Goal: Task Accomplishment & Management: Manage account settings

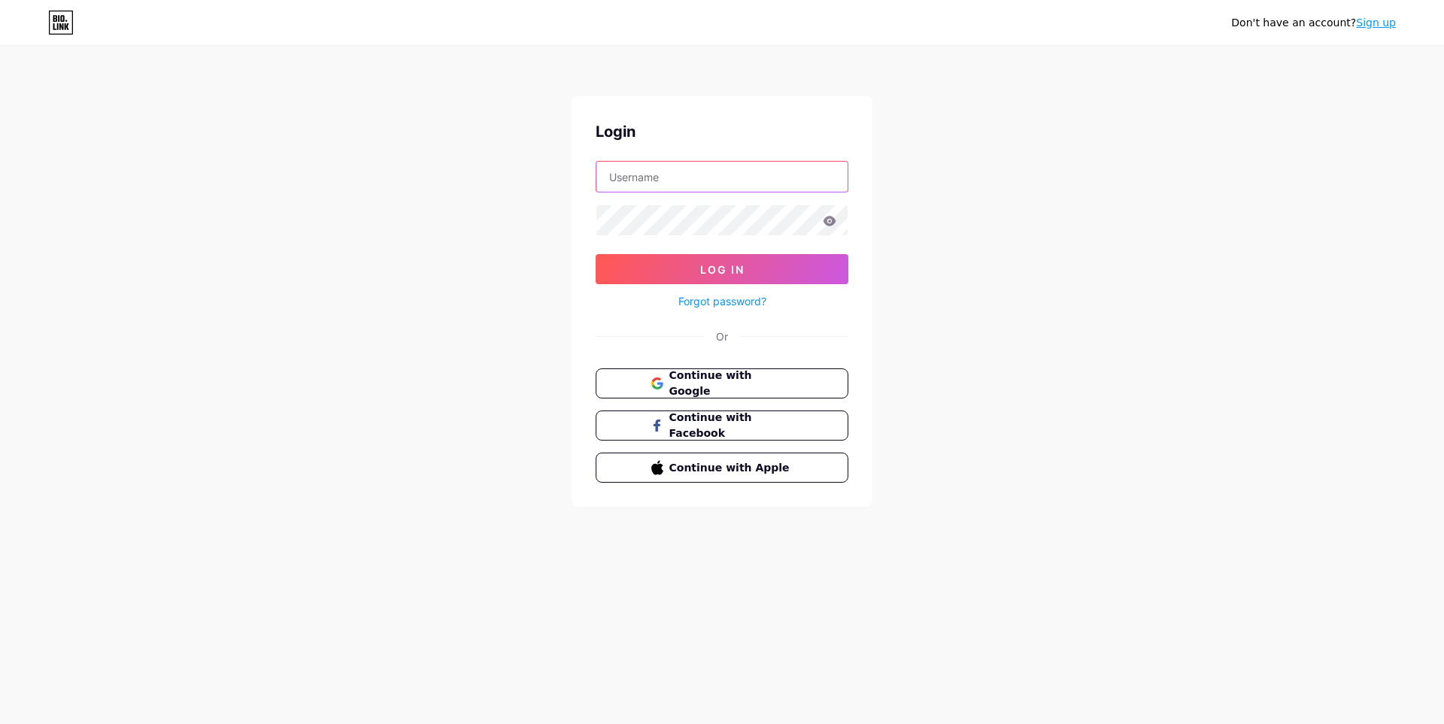
click at [668, 173] on input "text" at bounding box center [721, 177] width 251 height 30
type input "yaaquut1010@gmail.com"
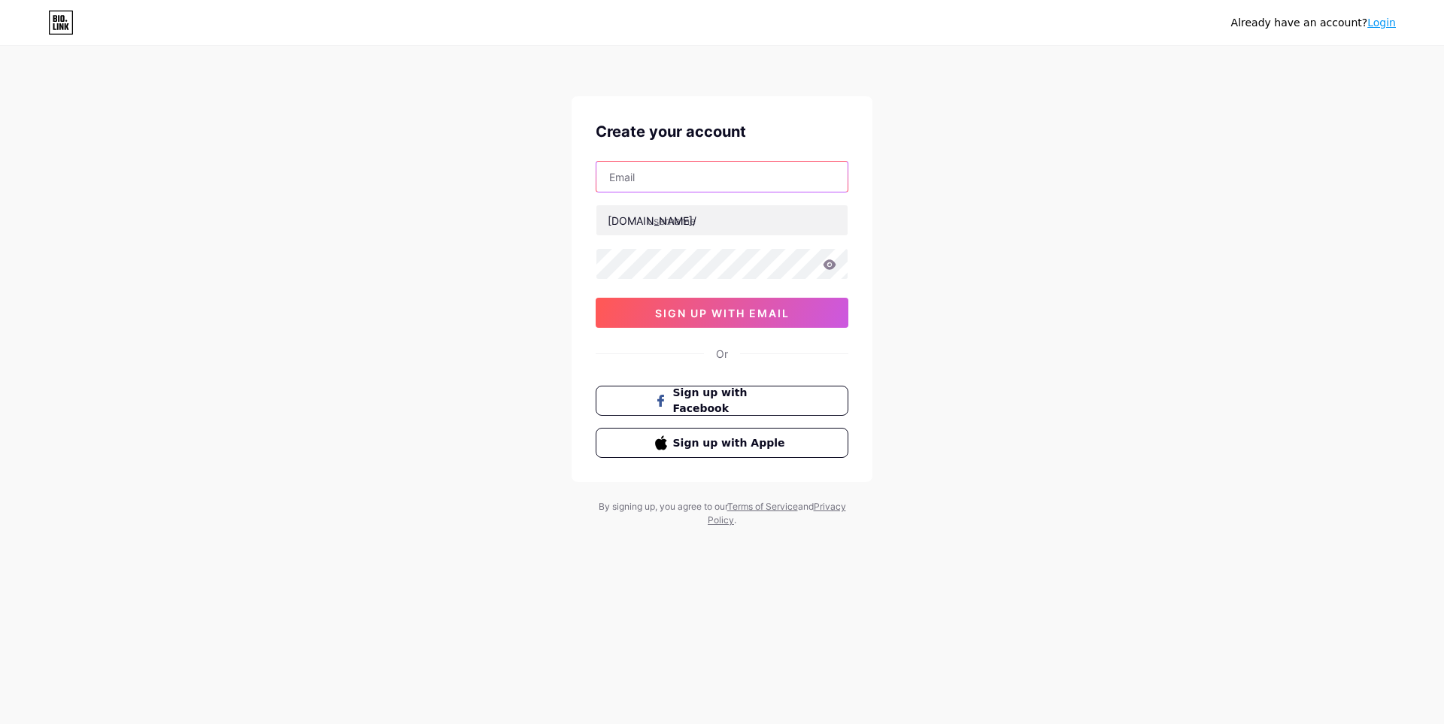
click at [660, 179] on input "text" at bounding box center [721, 177] width 251 height 30
type input "[EMAIL_ADDRESS][DOMAIN_NAME]"
click at [655, 218] on input "text" at bounding box center [721, 220] width 251 height 30
click at [704, 221] on input "text" at bounding box center [721, 220] width 251 height 30
paste input "yaaquutclickhub"
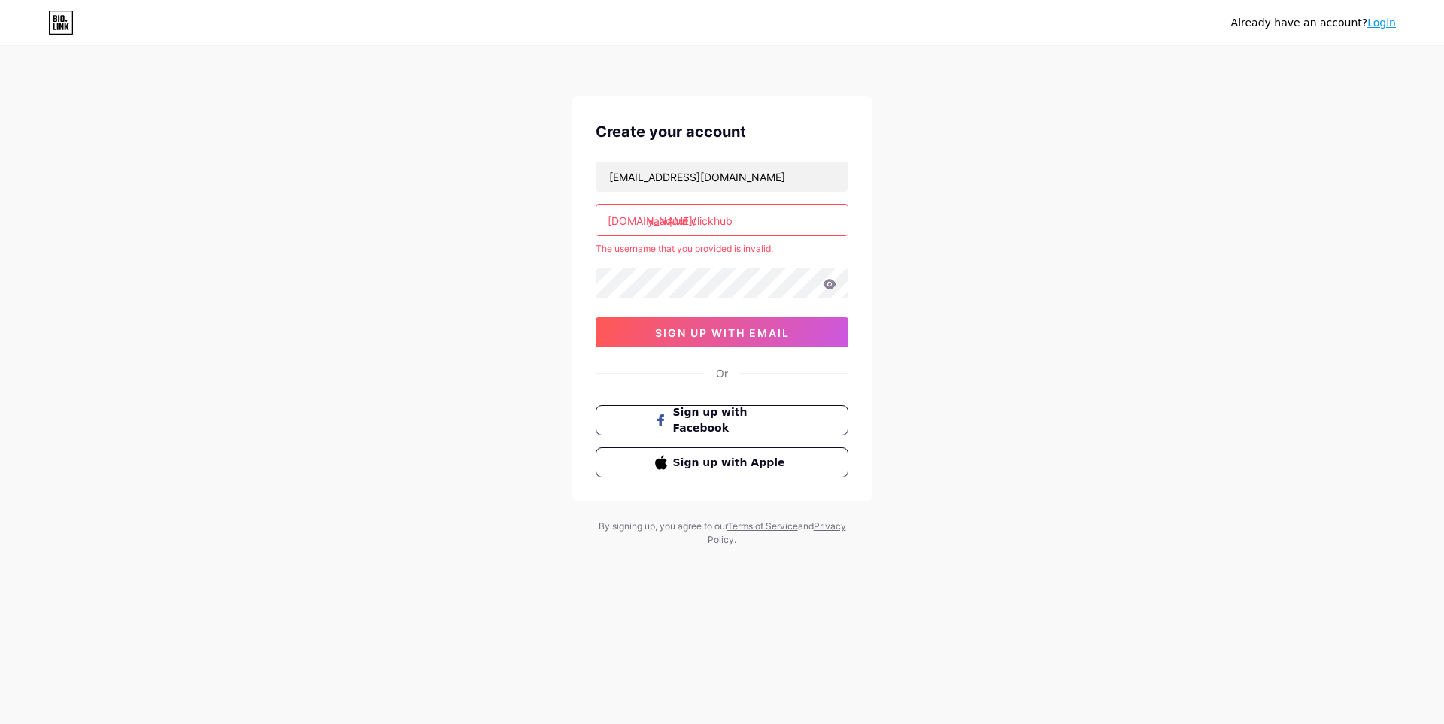
click at [751, 225] on input "yaaquut clickhub" at bounding box center [721, 220] width 251 height 30
drag, startPoint x: 751, startPoint y: 225, endPoint x: 684, endPoint y: 217, distance: 68.1
click at [684, 217] on input "yaaquut clickhub" at bounding box center [721, 220] width 251 height 30
click at [688, 216] on input "yaaquut clickhub" at bounding box center [721, 220] width 251 height 30
click at [690, 220] on input "yaaquut clickhub" at bounding box center [721, 220] width 251 height 30
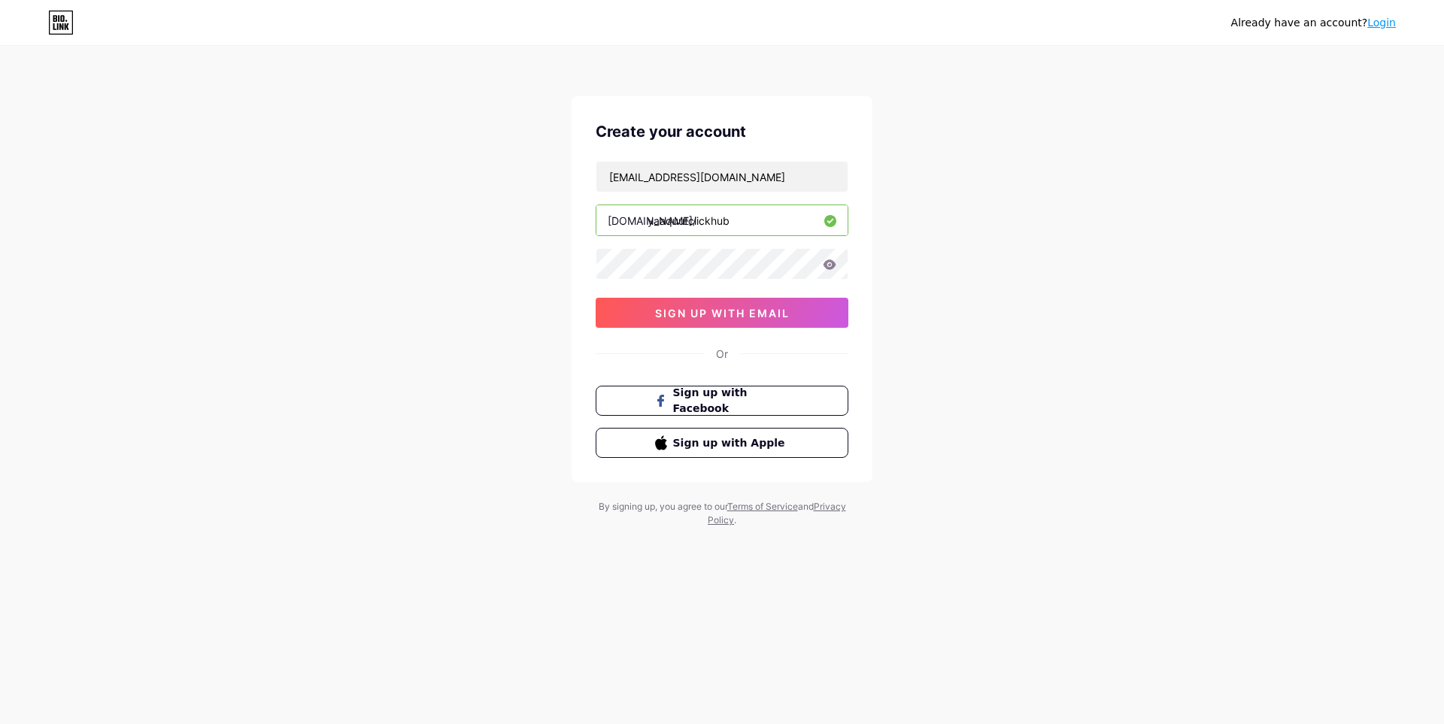
type input "yaaquutclickhub"
click at [551, 241] on div "Already have an account? Login Create your account [EMAIL_ADDRESS][DOMAIN_NAME]…" at bounding box center [722, 287] width 1444 height 575
click at [538, 266] on div "Already have an account? Login Create your account [EMAIL_ADDRESS][DOMAIN_NAME]…" at bounding box center [722, 287] width 1444 height 575
click at [738, 317] on span "sign up with email" at bounding box center [722, 313] width 135 height 13
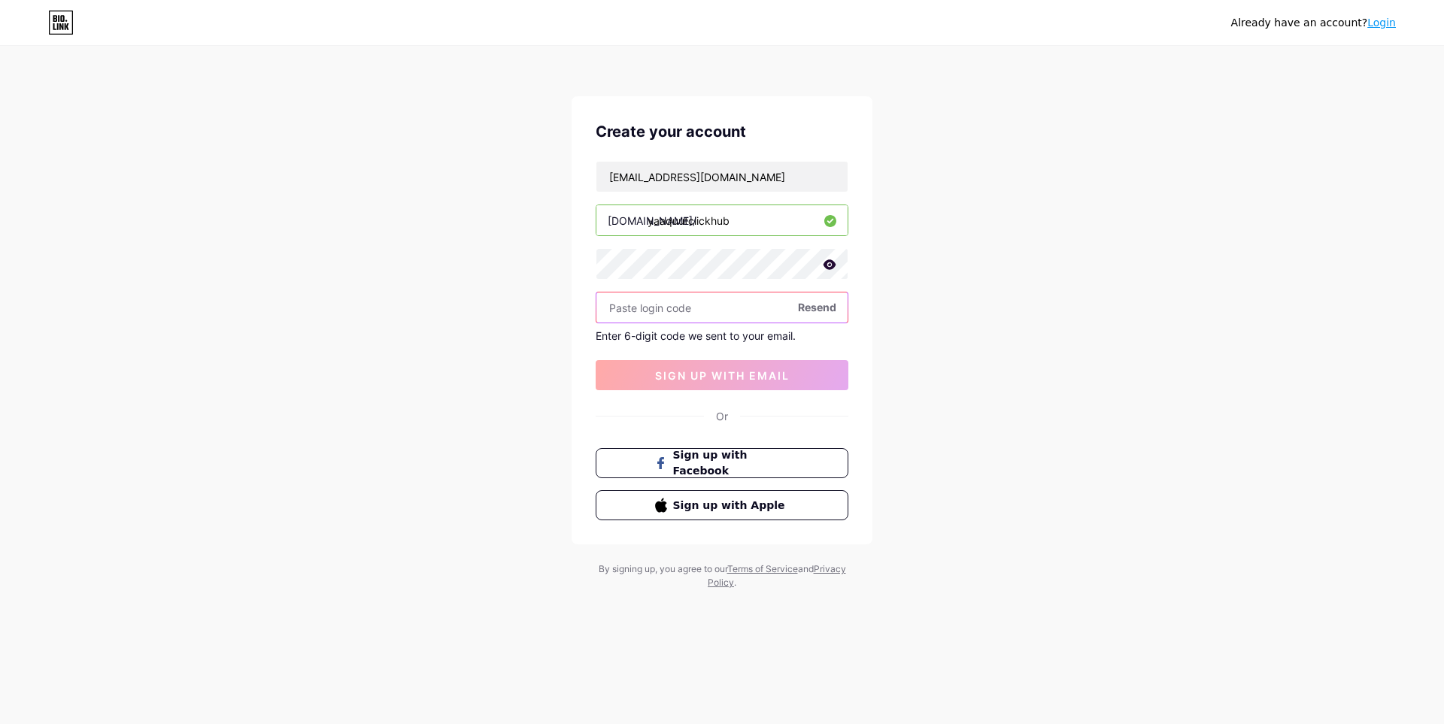
click at [696, 303] on input "text" at bounding box center [721, 308] width 251 height 30
paste input "152712"
type input "152712"
click at [724, 380] on span "sign up with email" at bounding box center [722, 375] width 135 height 13
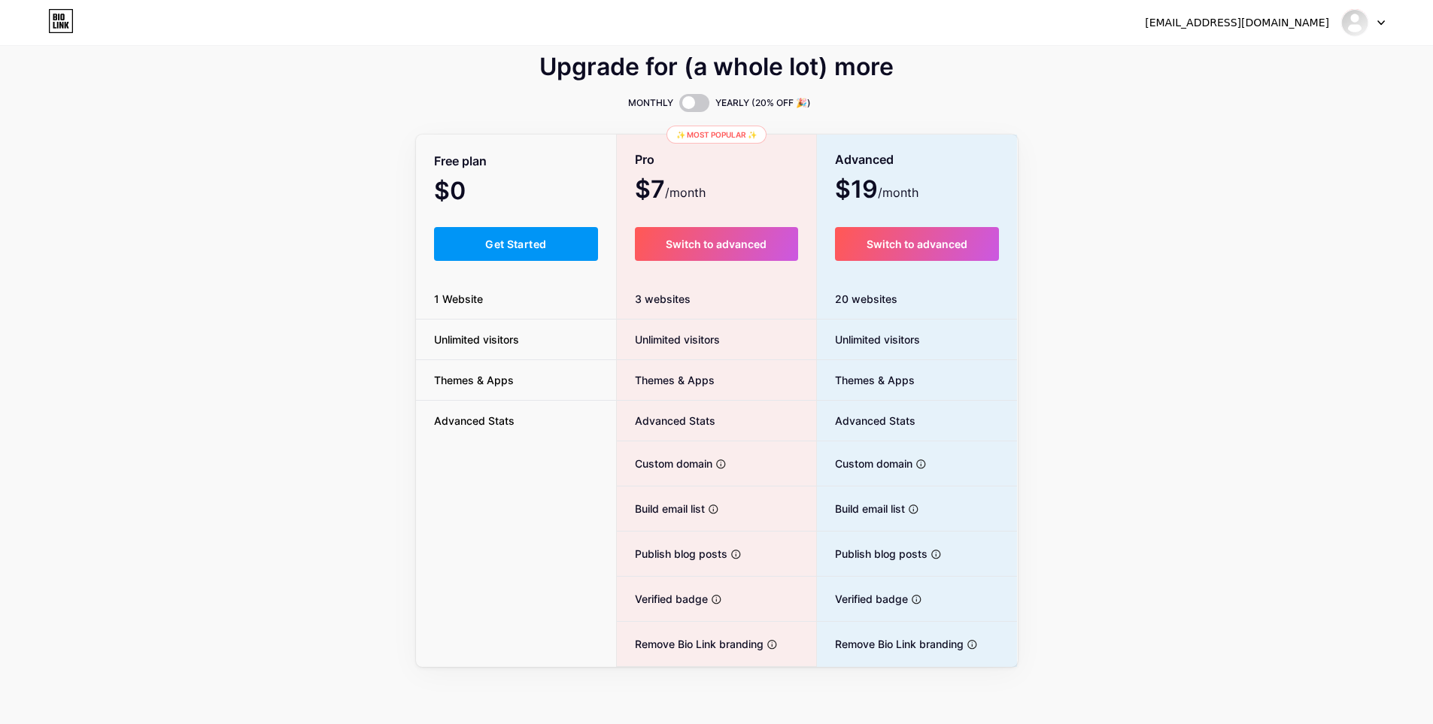
scroll to position [14, 0]
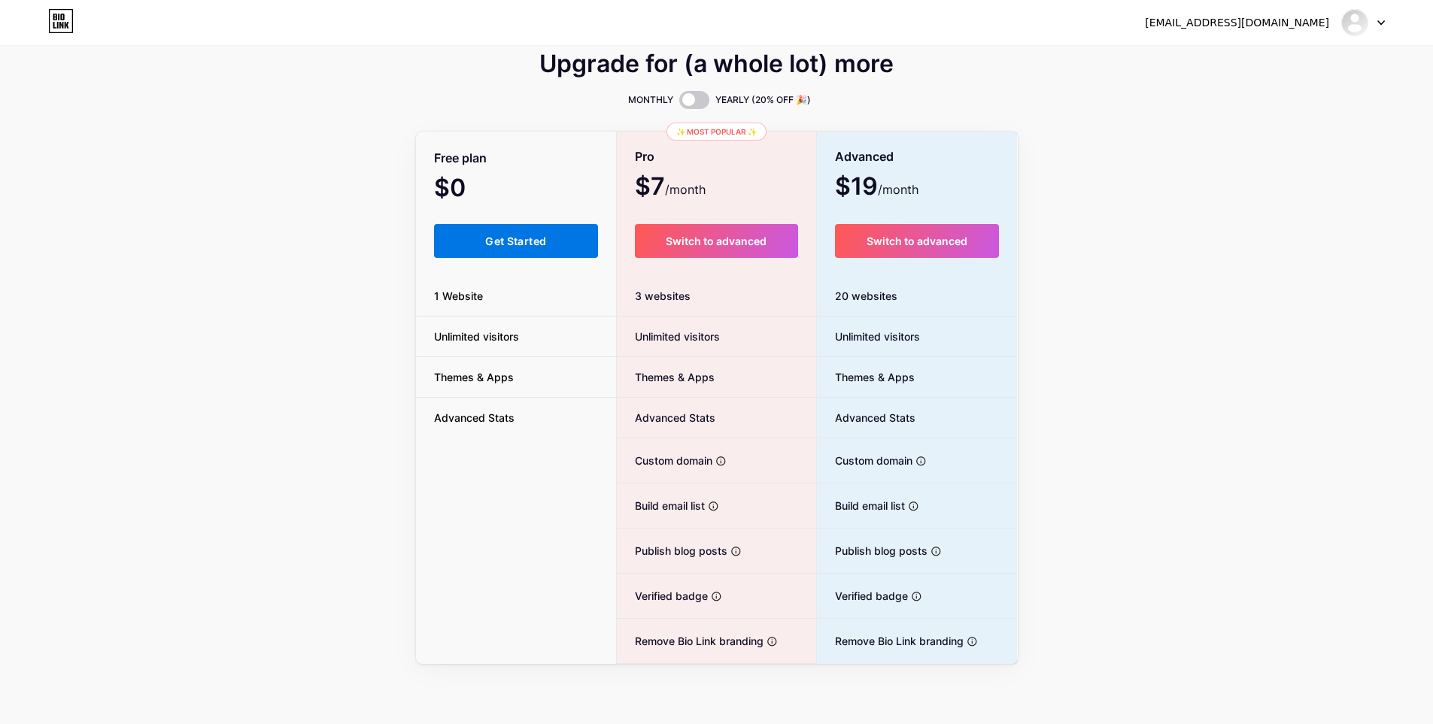
click at [496, 243] on span "Get Started" at bounding box center [515, 241] width 61 height 13
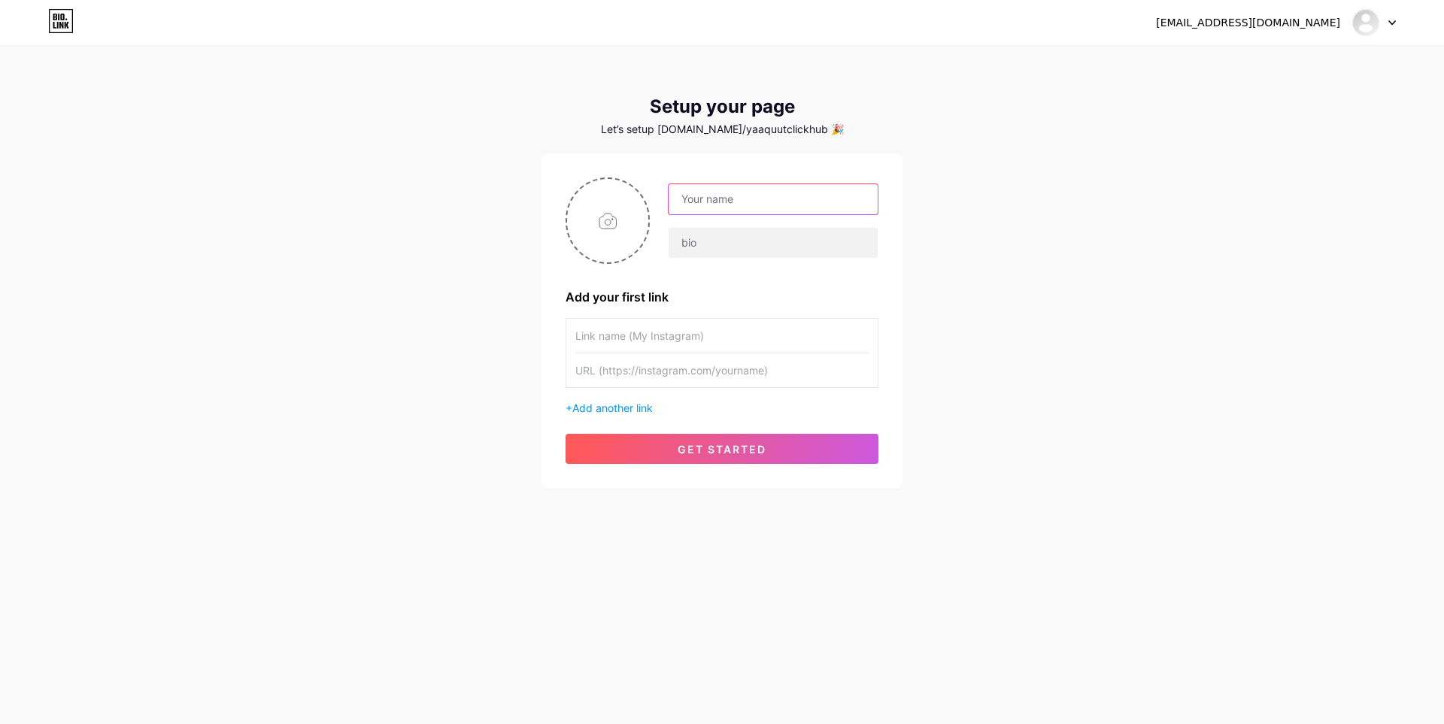
click at [752, 192] on input "text" at bounding box center [773, 199] width 209 height 30
click at [744, 193] on input "text" at bounding box center [773, 199] width 209 height 30
click at [712, 198] on input "text" at bounding box center [773, 199] width 209 height 30
click at [757, 193] on input "text" at bounding box center [773, 199] width 209 height 30
paste input "152712"
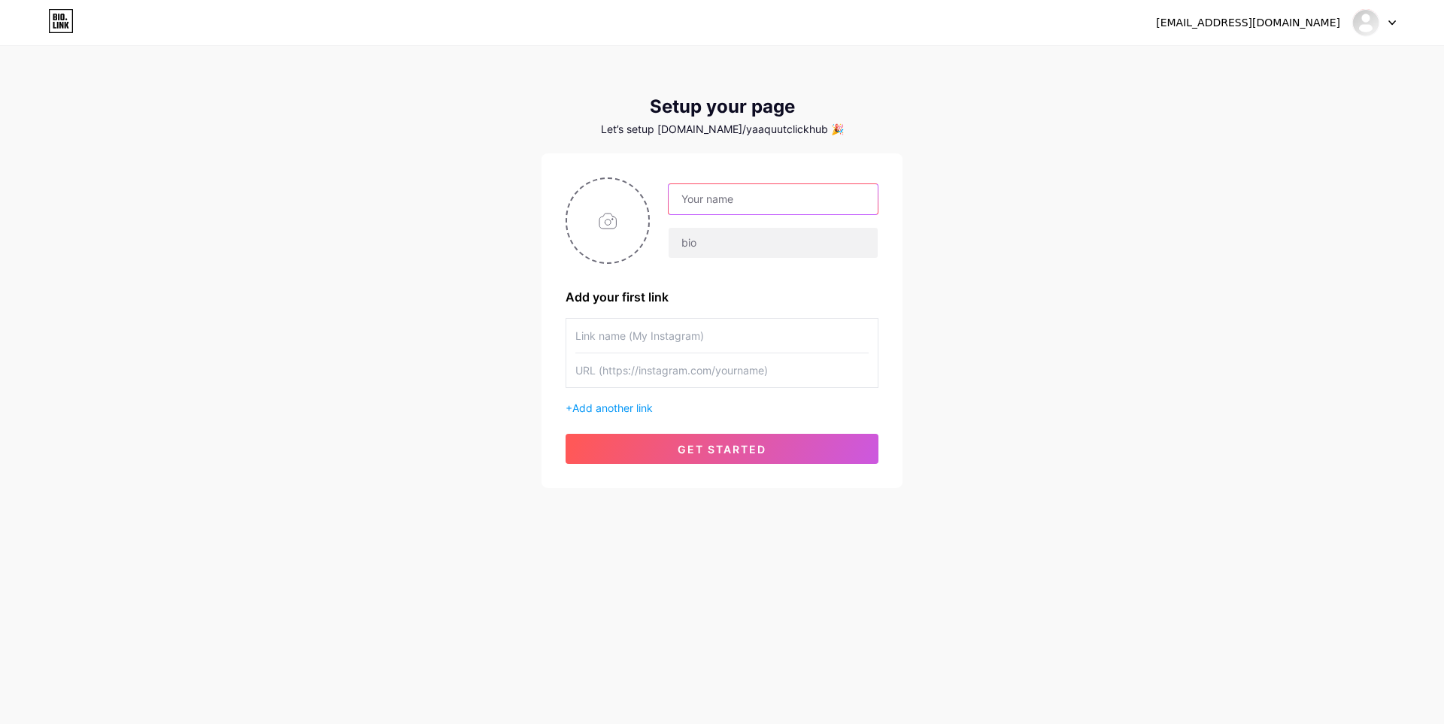
type input "152712"
drag, startPoint x: 742, startPoint y: 205, endPoint x: 644, endPoint y: 190, distance: 99.0
click at [644, 190] on div "152712" at bounding box center [722, 220] width 313 height 86
paste input "Yaaquut ClickHub"
type input "Yaaquut ClickHub"
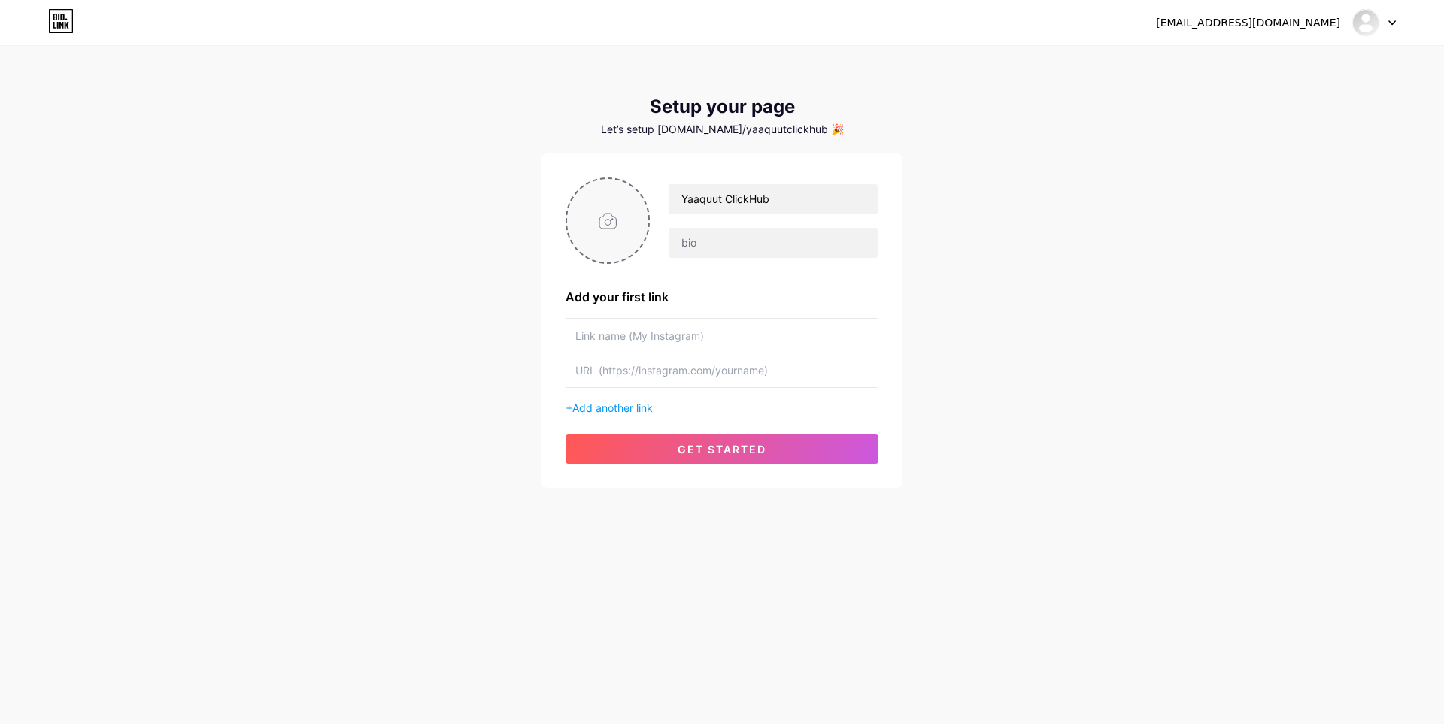
click at [608, 210] on input "file" at bounding box center [607, 220] width 81 height 83
type input "C:\fakepath\logo-design-youtube-channel-discovering-_K6GH7A7SSNOVeuOzwoOvbg_SIT…"
click at [717, 250] on input "text" at bounding box center [773, 243] width 209 height 30
paste input "Welcome to Yaaquut ClickHub — your hub for discovering and promoting top-sellin…"
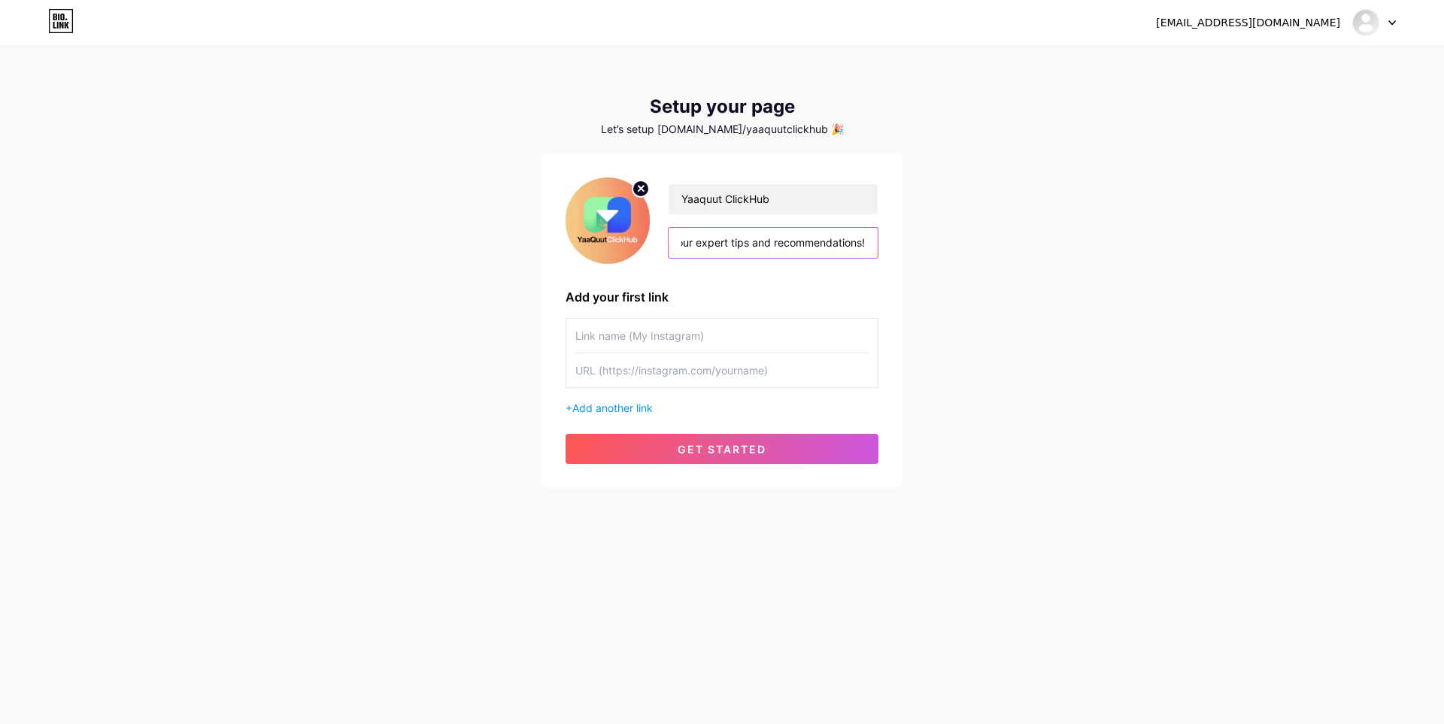
type input "Welcome to Yaaquut ClickHub — your hub for discovering and promoting top-sellin…"
click at [648, 344] on input "text" at bounding box center [721, 336] width 293 height 34
click at [745, 455] on span "get started" at bounding box center [722, 449] width 89 height 13
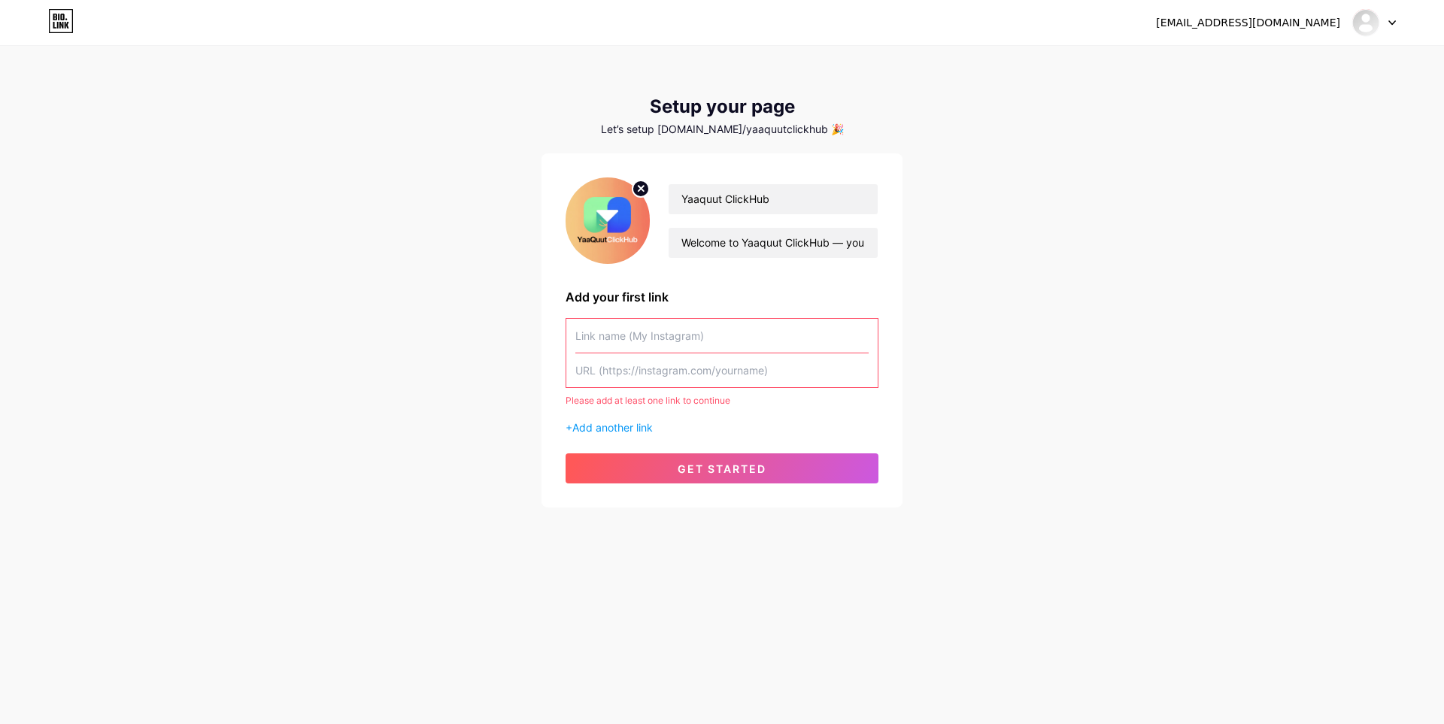
click at [659, 338] on input "text" at bounding box center [721, 336] width 293 height 34
click at [624, 338] on input "text" at bounding box center [721, 336] width 293 height 34
click at [639, 391] on div "Please add at least one link to continue + Add another link" at bounding box center [722, 376] width 313 height 117
click at [617, 371] on input "text" at bounding box center [721, 370] width 293 height 34
paste input "[URL][DOMAIN_NAME]"
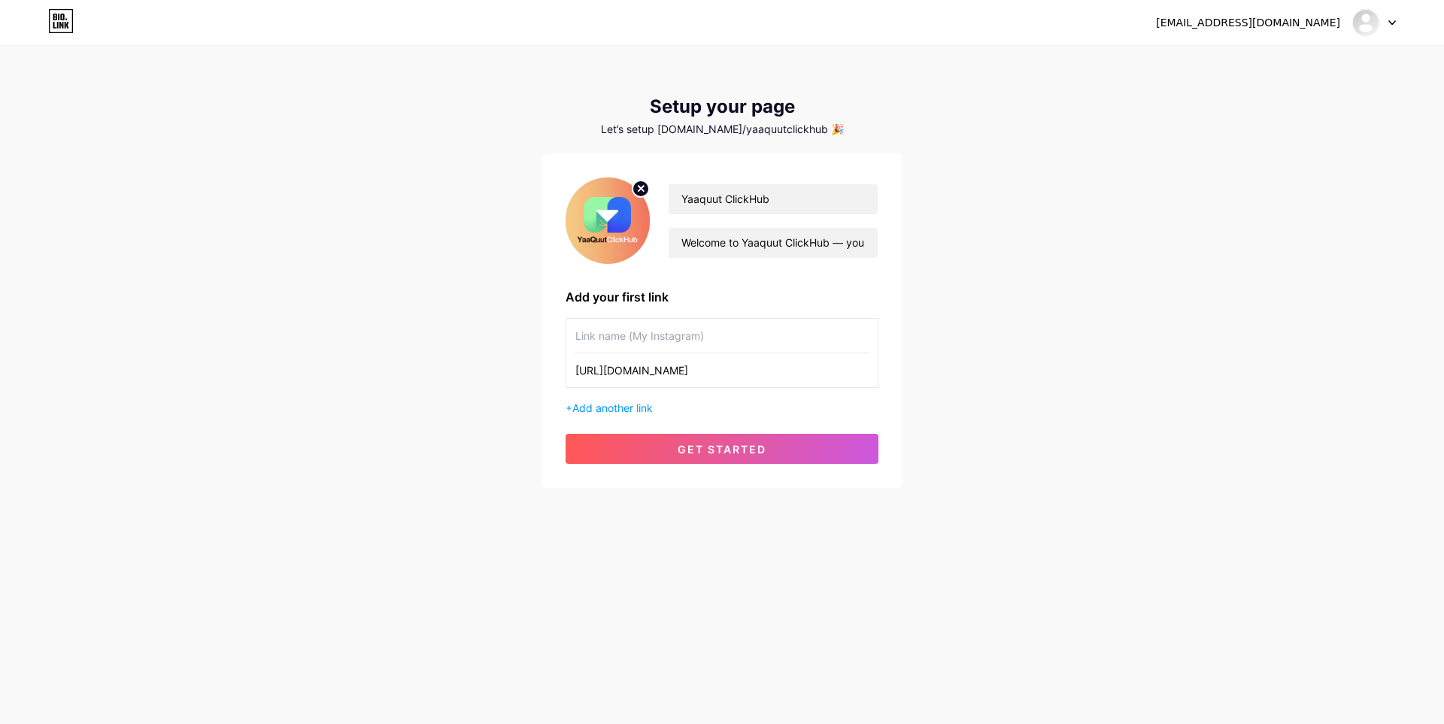
type input "[URL][DOMAIN_NAME]"
click at [633, 346] on input "text" at bounding box center [721, 336] width 293 height 34
paste input "YaaquutMind"
type input "YaaquutMind"
drag, startPoint x: 663, startPoint y: 453, endPoint x: 741, endPoint y: 641, distance: 203.3
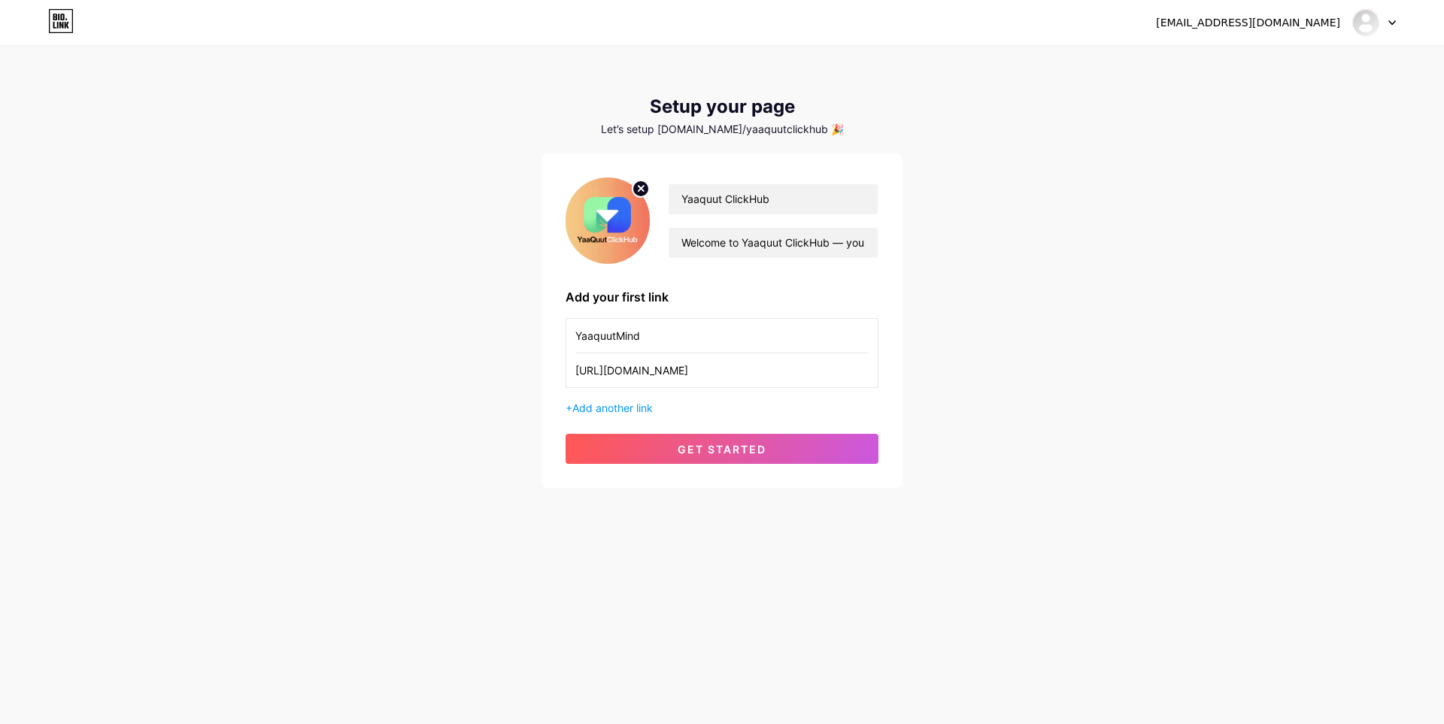
click at [741, 641] on div "[EMAIL_ADDRESS][DOMAIN_NAME] Dashboard Logout Setup your page Let’s setup [DOMA…" at bounding box center [722, 362] width 1444 height 724
click at [703, 450] on span "get started" at bounding box center [722, 449] width 89 height 13
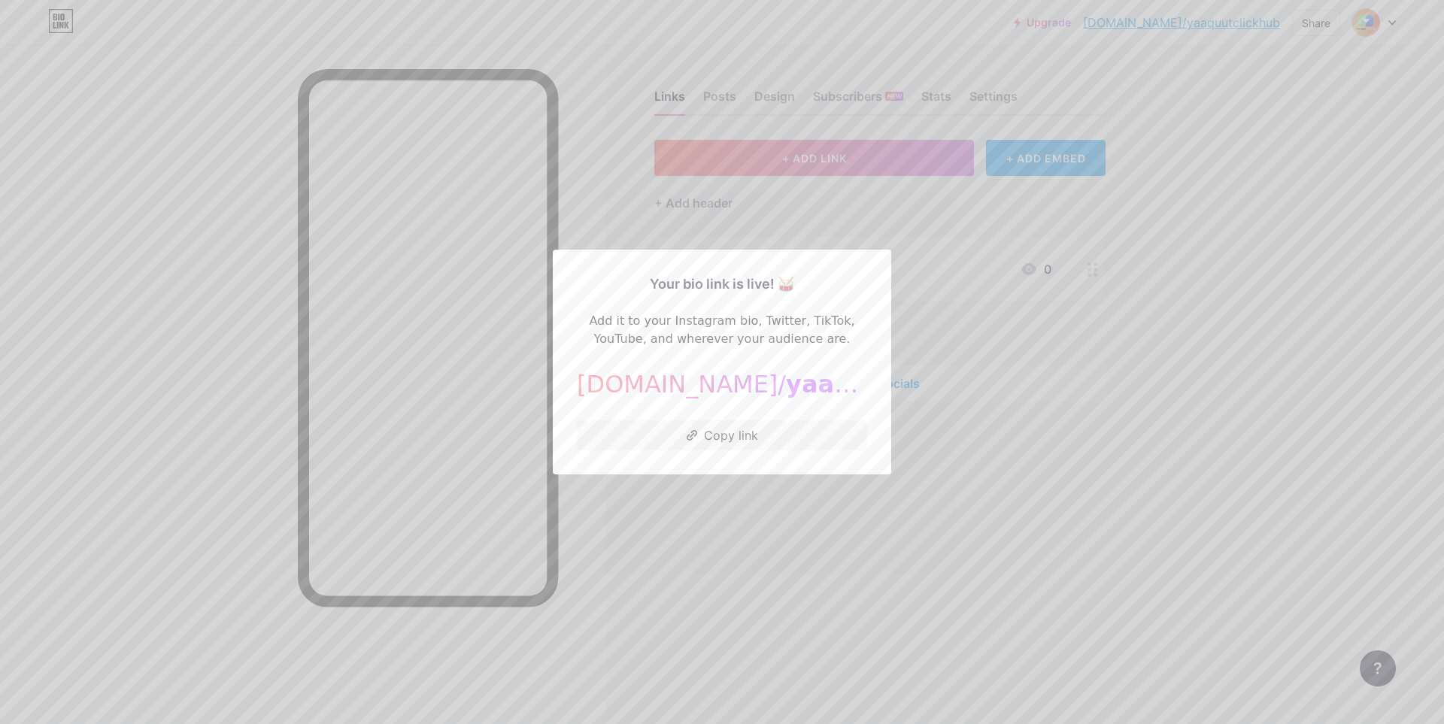
click at [947, 497] on div at bounding box center [722, 362] width 1444 height 724
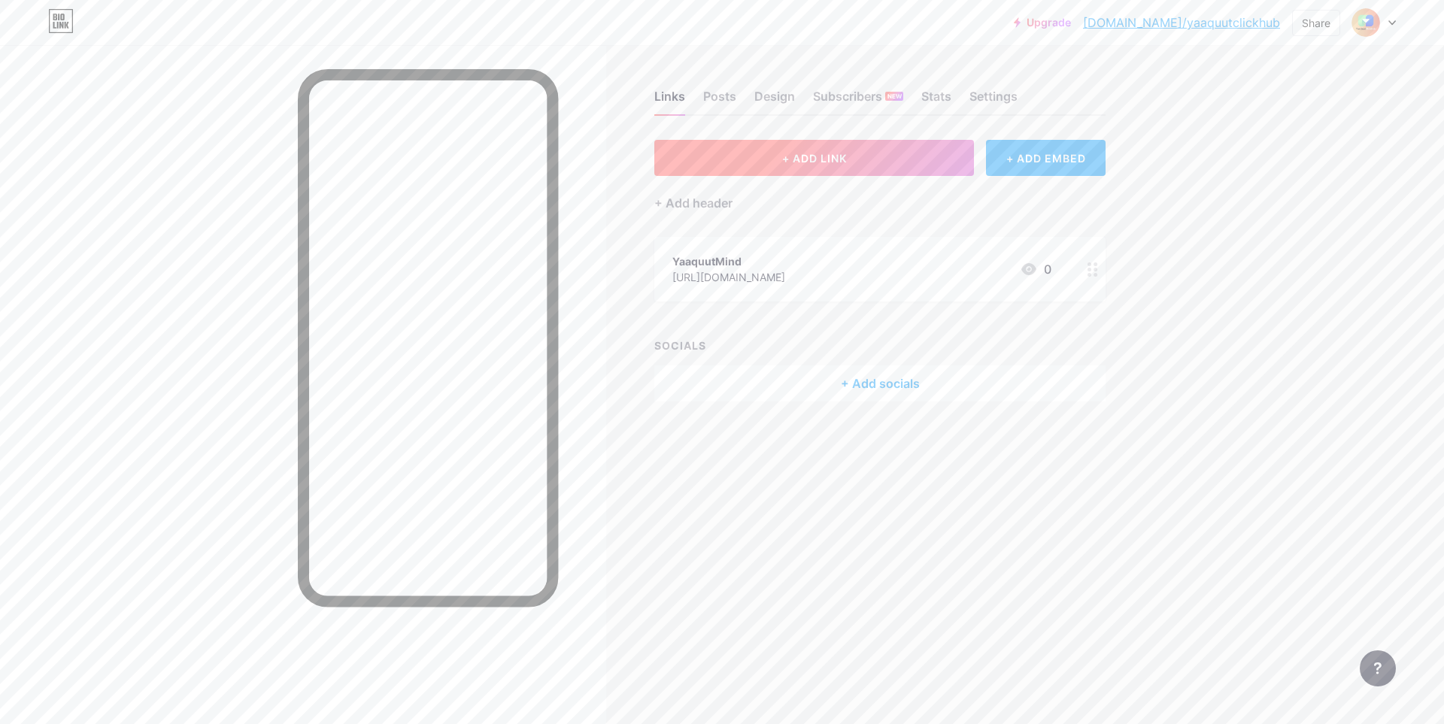
click at [834, 165] on button "+ ADD LINK" at bounding box center [814, 158] width 320 height 36
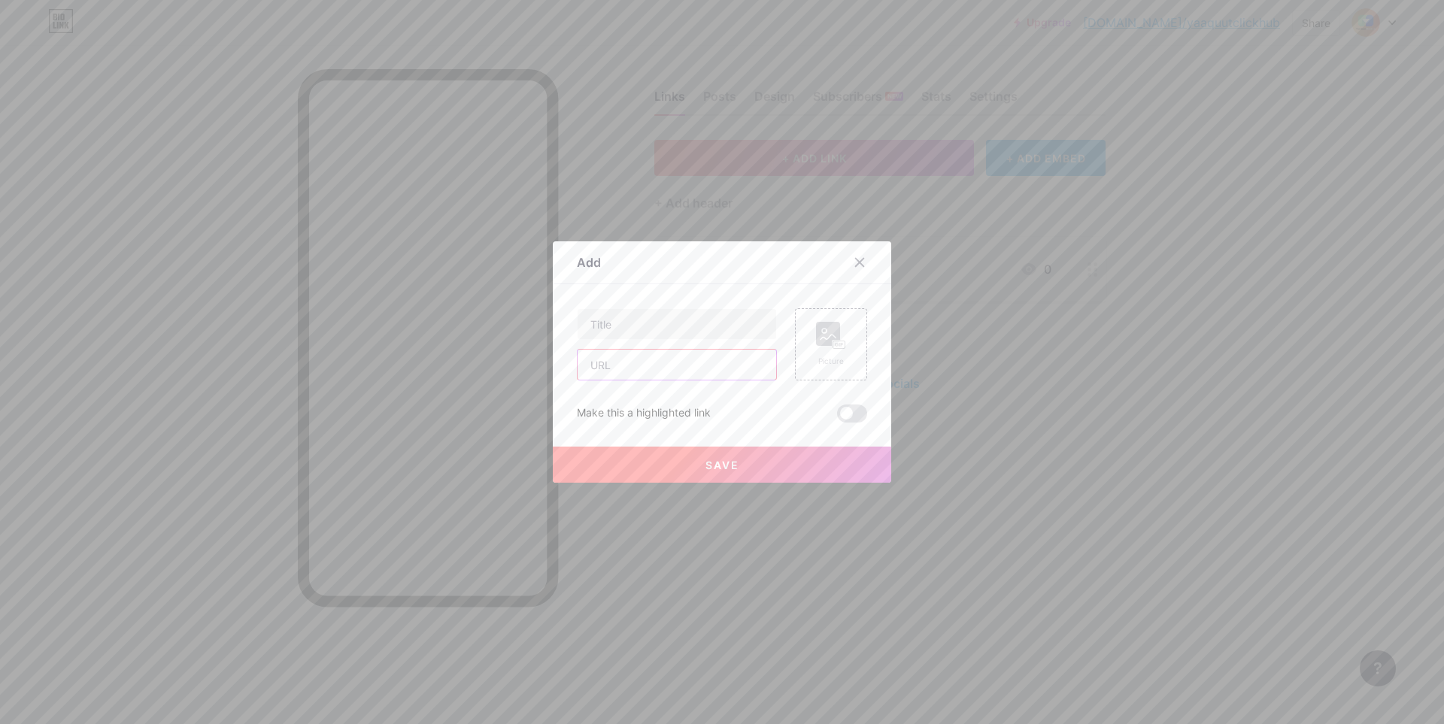
click at [626, 362] on input "text" at bounding box center [677, 365] width 199 height 30
paste input "[DOMAIN_NAME][URL]"
type input "[DOMAIN_NAME][URL]"
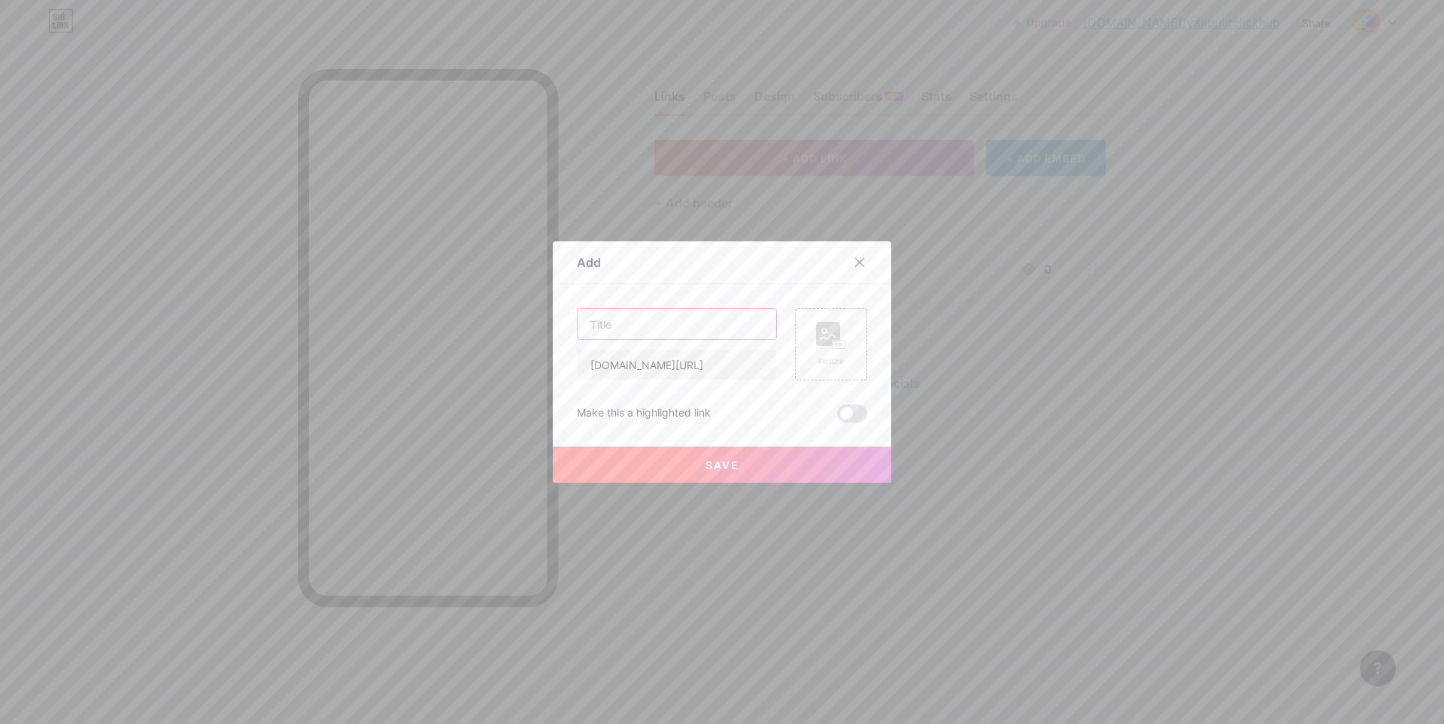
paste input "Get Your Logo Now"
type input "Get Your Logo Now"
click at [839, 347] on rect at bounding box center [839, 345] width 12 height 8
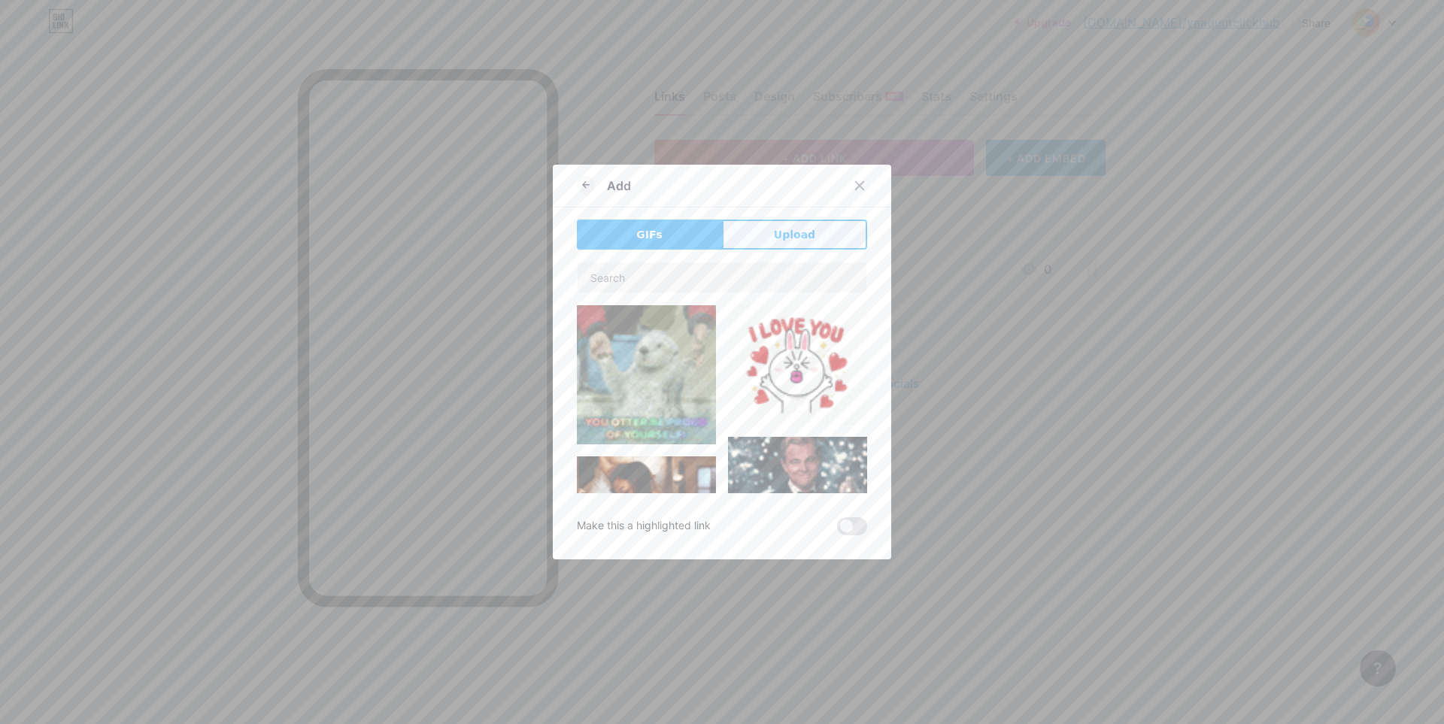
click at [781, 242] on span "Upload" at bounding box center [794, 235] width 41 height 16
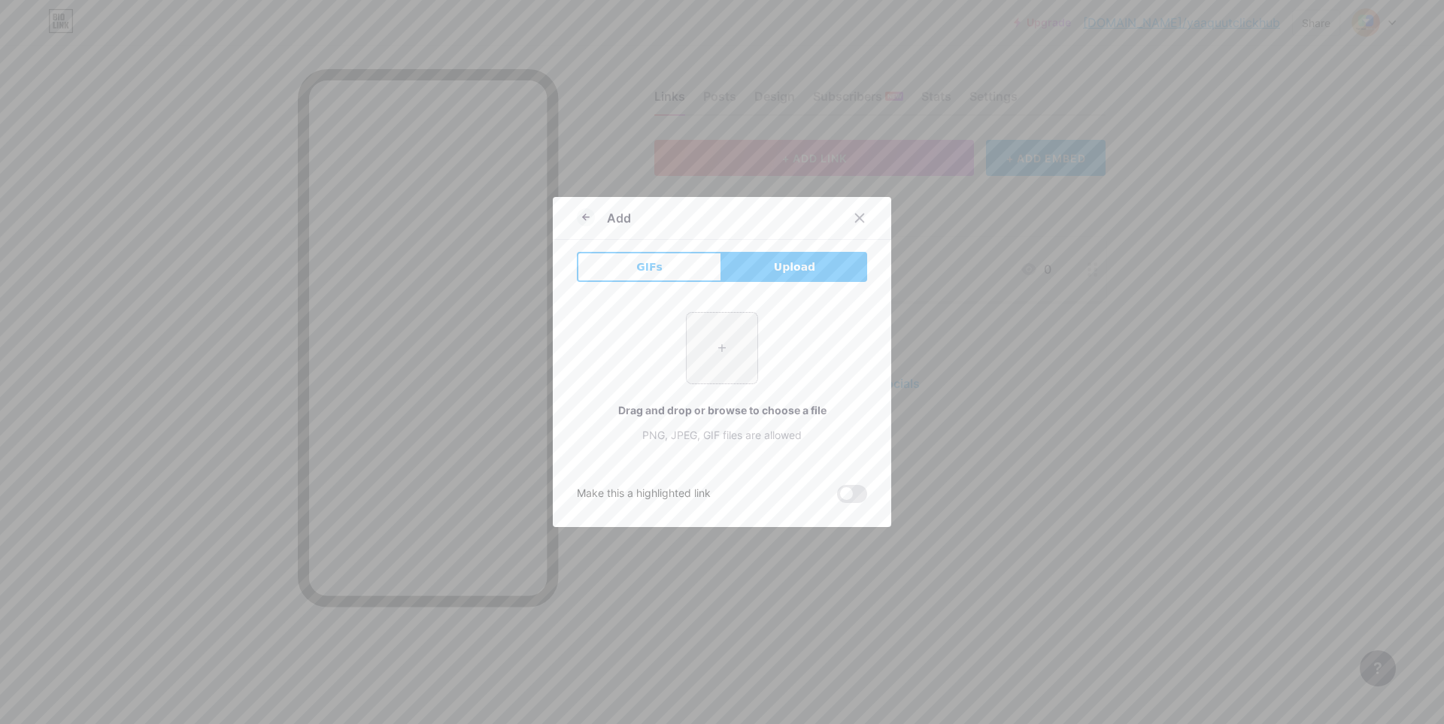
click at [709, 331] on input "file" at bounding box center [722, 348] width 71 height 71
type input "C:\fakepath\loggg.PNG"
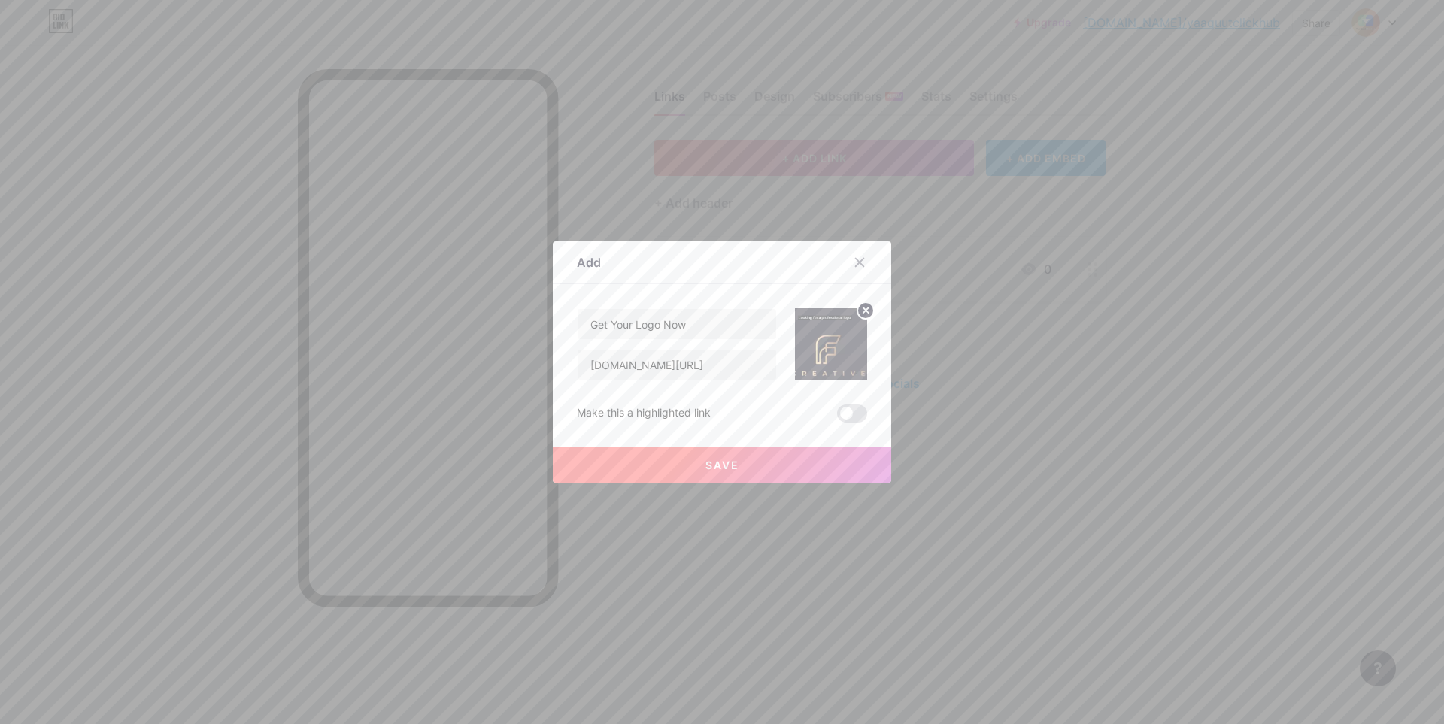
click at [742, 474] on button "Save" at bounding box center [722, 465] width 338 height 36
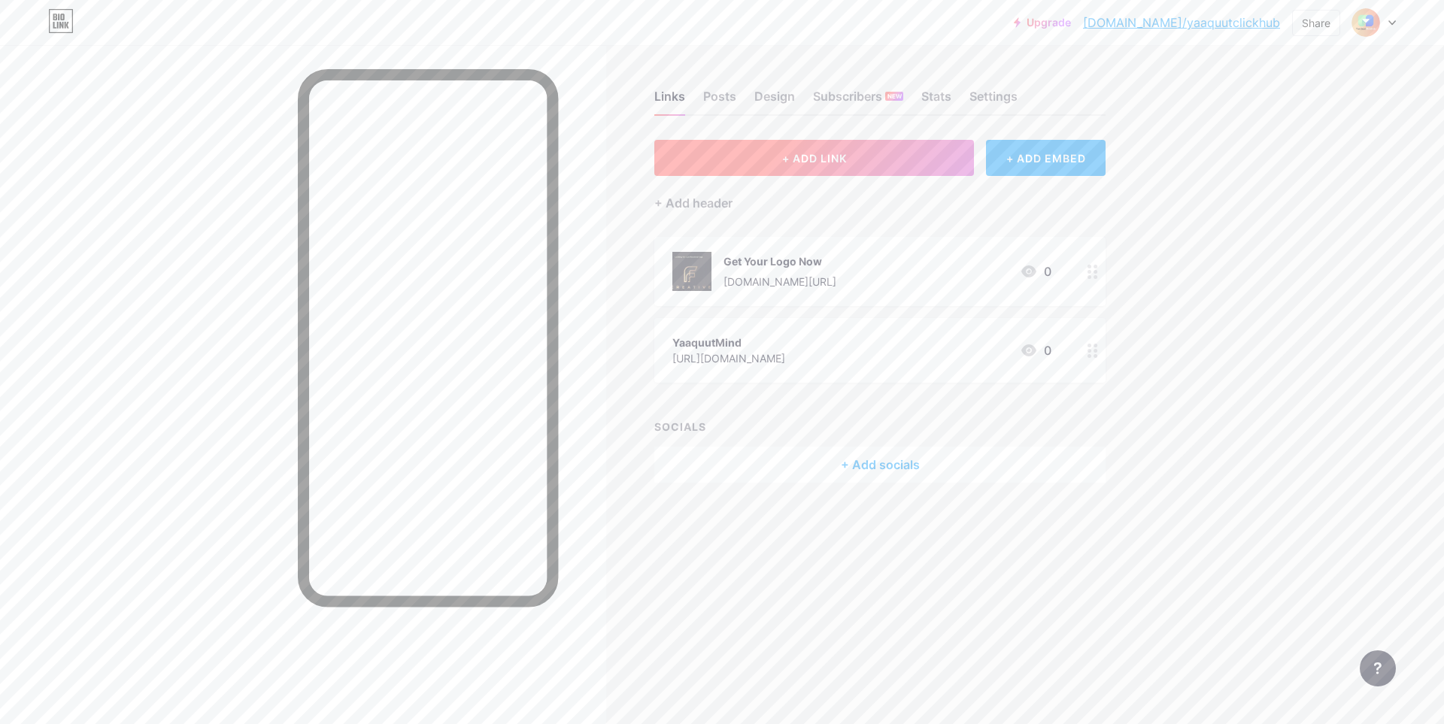
click at [844, 159] on span "+ ADD LINK" at bounding box center [814, 158] width 65 height 13
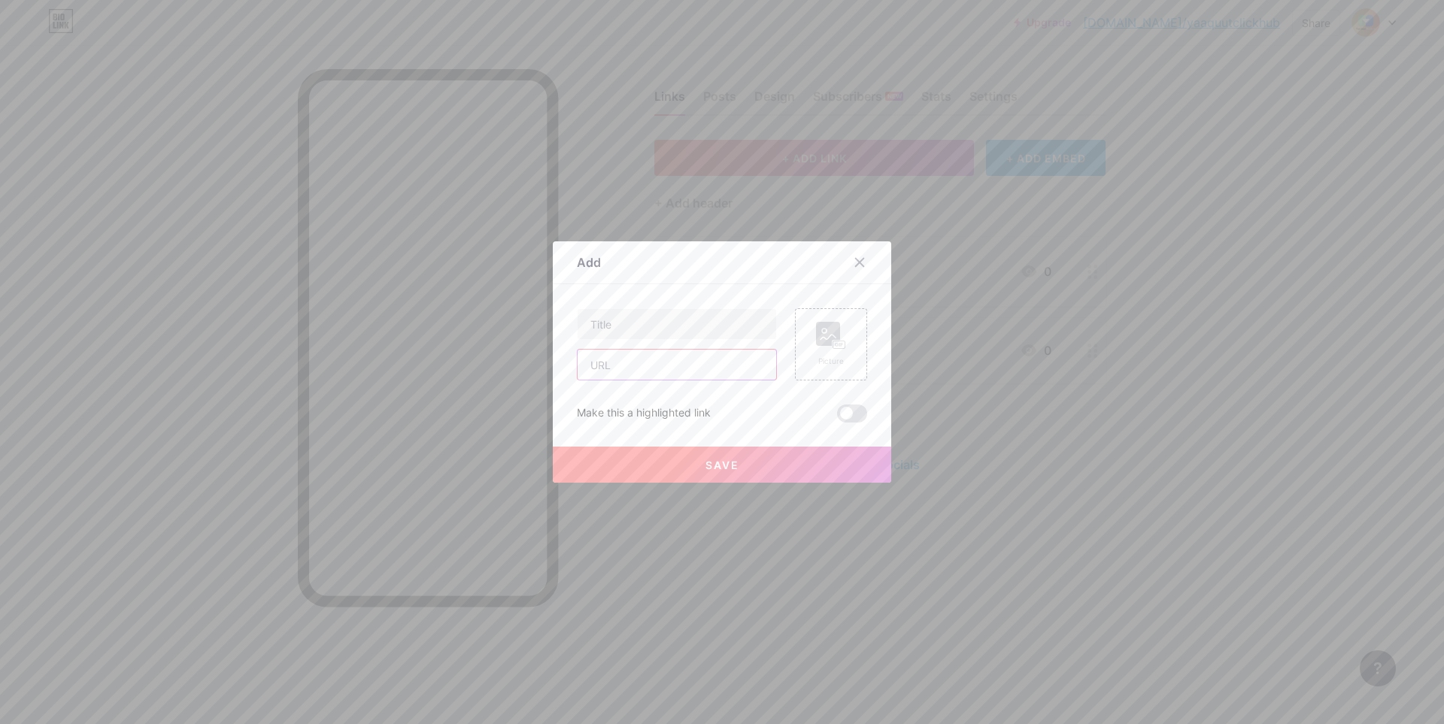
click at [670, 368] on input "text" at bounding box center [677, 365] width 199 height 30
paste input "[URL][DOMAIN_NAME][DOMAIN_NAME]"
type input "[URL][DOMAIN_NAME][DOMAIN_NAME]"
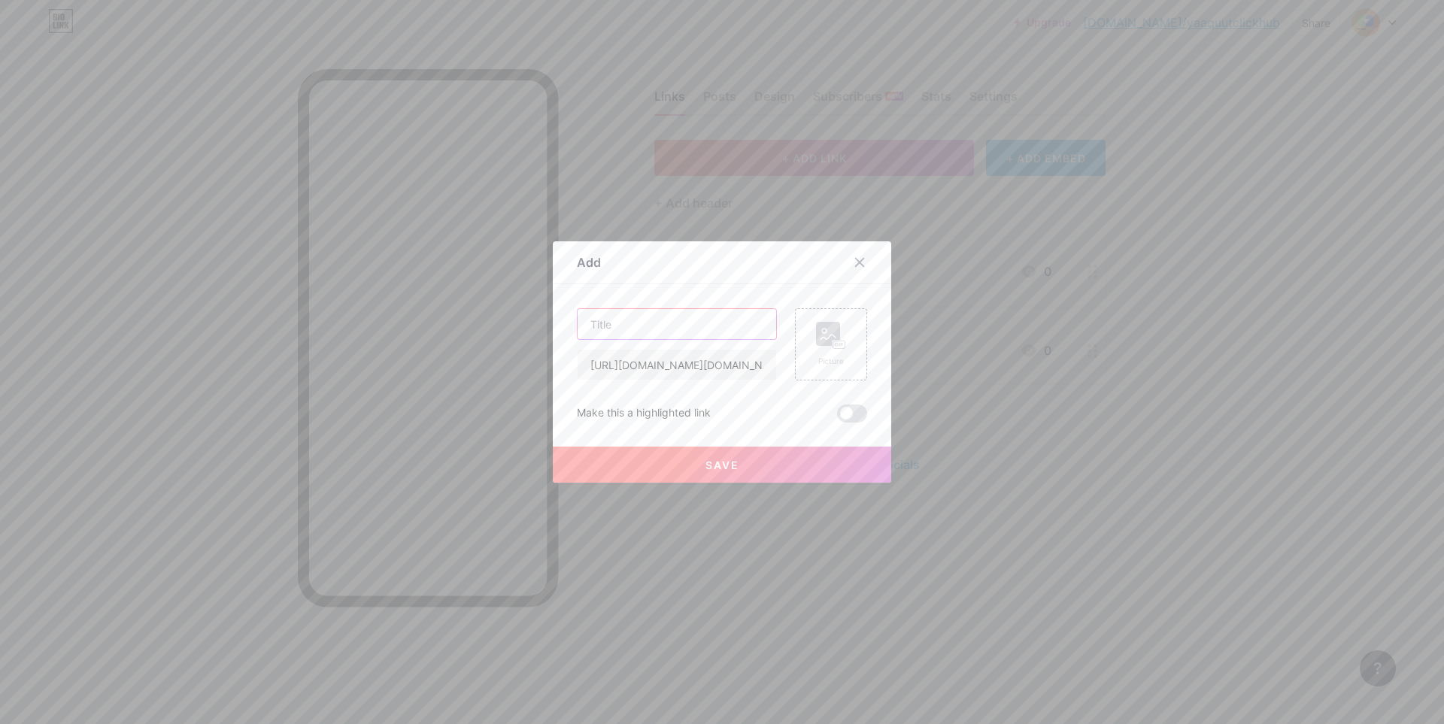
click at [709, 320] on input "text" at bounding box center [677, 324] width 199 height 30
click at [647, 317] on input "text" at bounding box center [677, 324] width 199 height 30
paste input "Top Website Developers for 2025 (Hire the Best Online"
click at [659, 317] on input "Top Website Developers for 2025 (Hire the Best Online" at bounding box center [677, 324] width 199 height 30
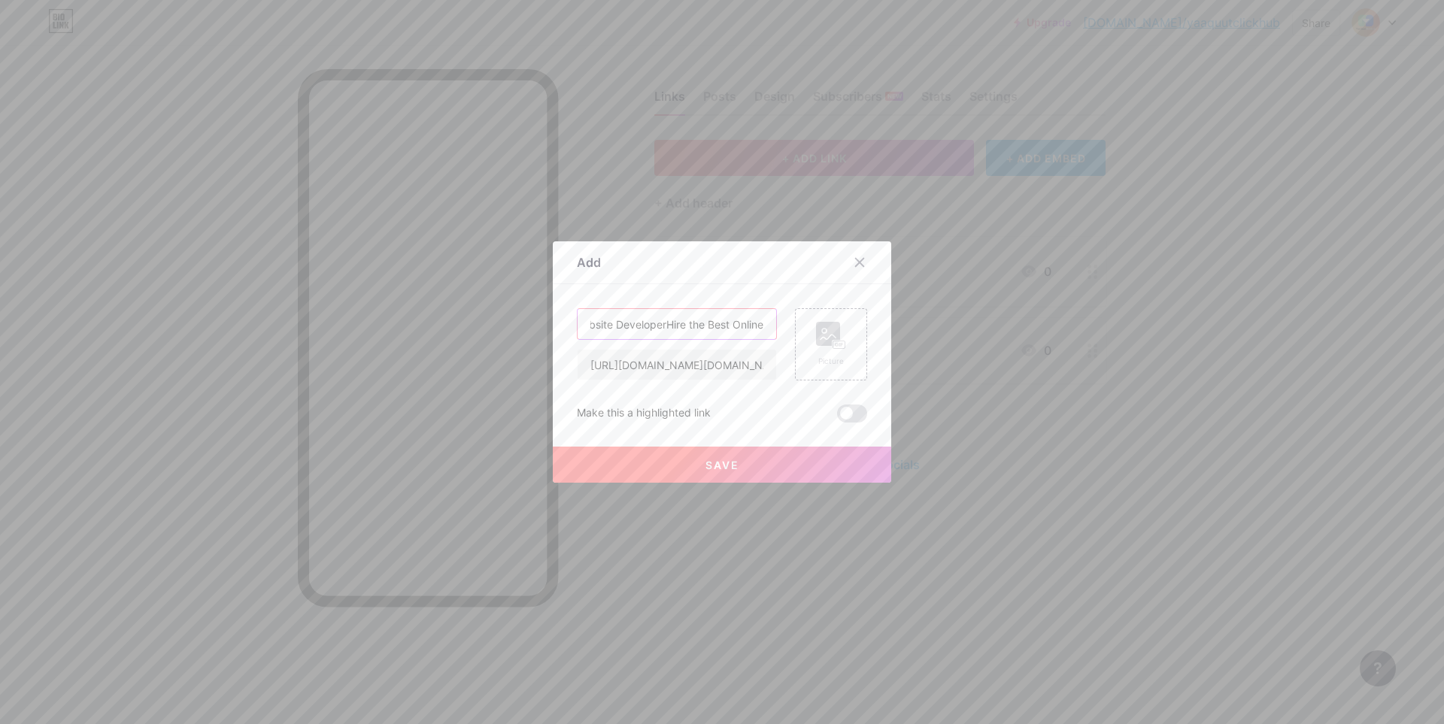
scroll to position [0, 41]
type input "Top Website Developer Hire the Best Online"
click at [823, 340] on rect at bounding box center [828, 334] width 24 height 24
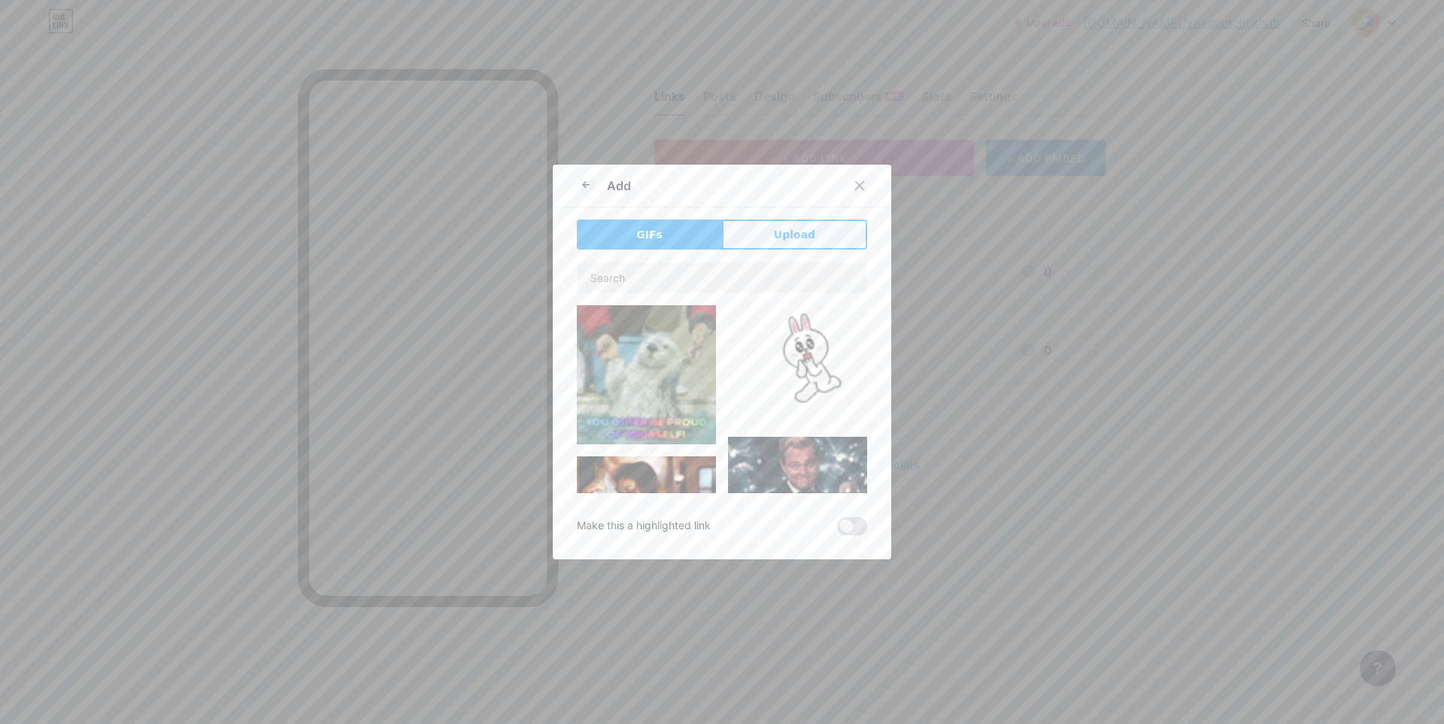
click at [793, 244] on button "Upload" at bounding box center [794, 235] width 145 height 30
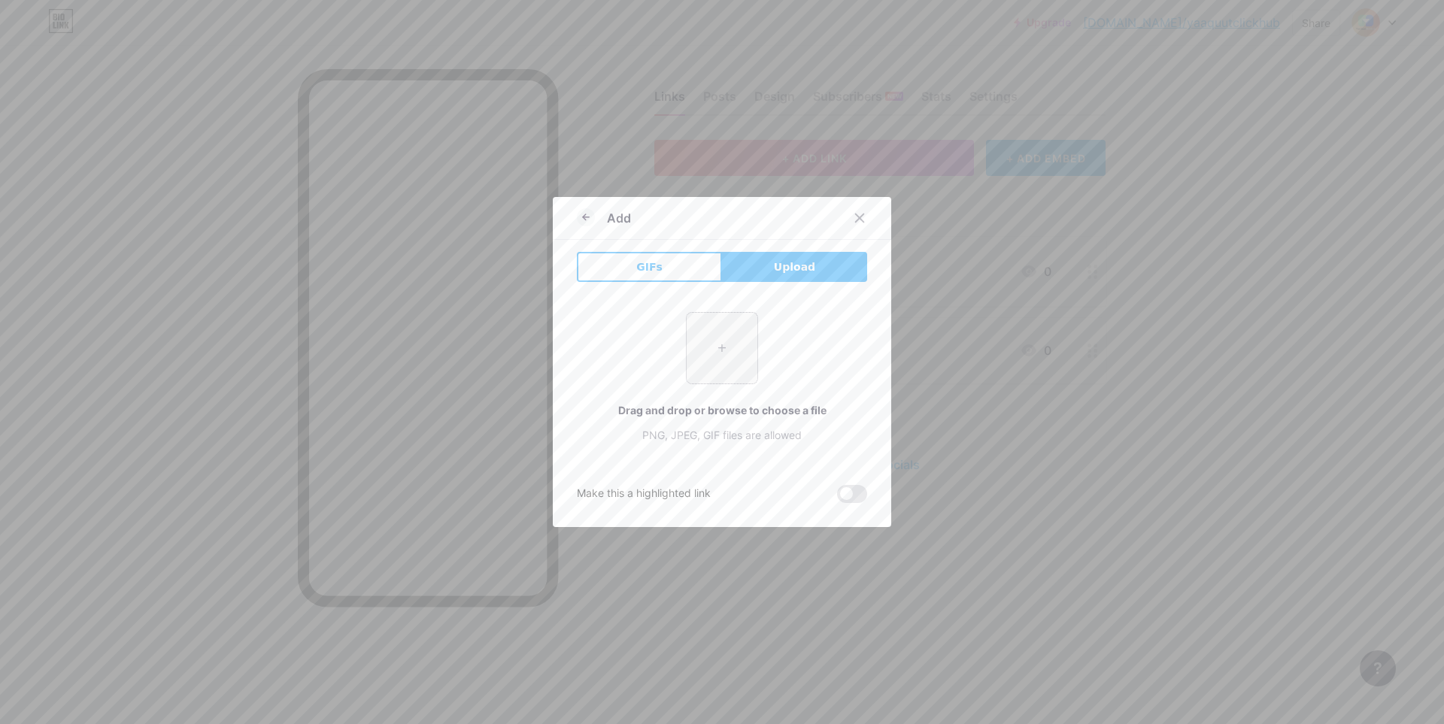
click at [739, 335] on input "file" at bounding box center [722, 348] width 71 height 71
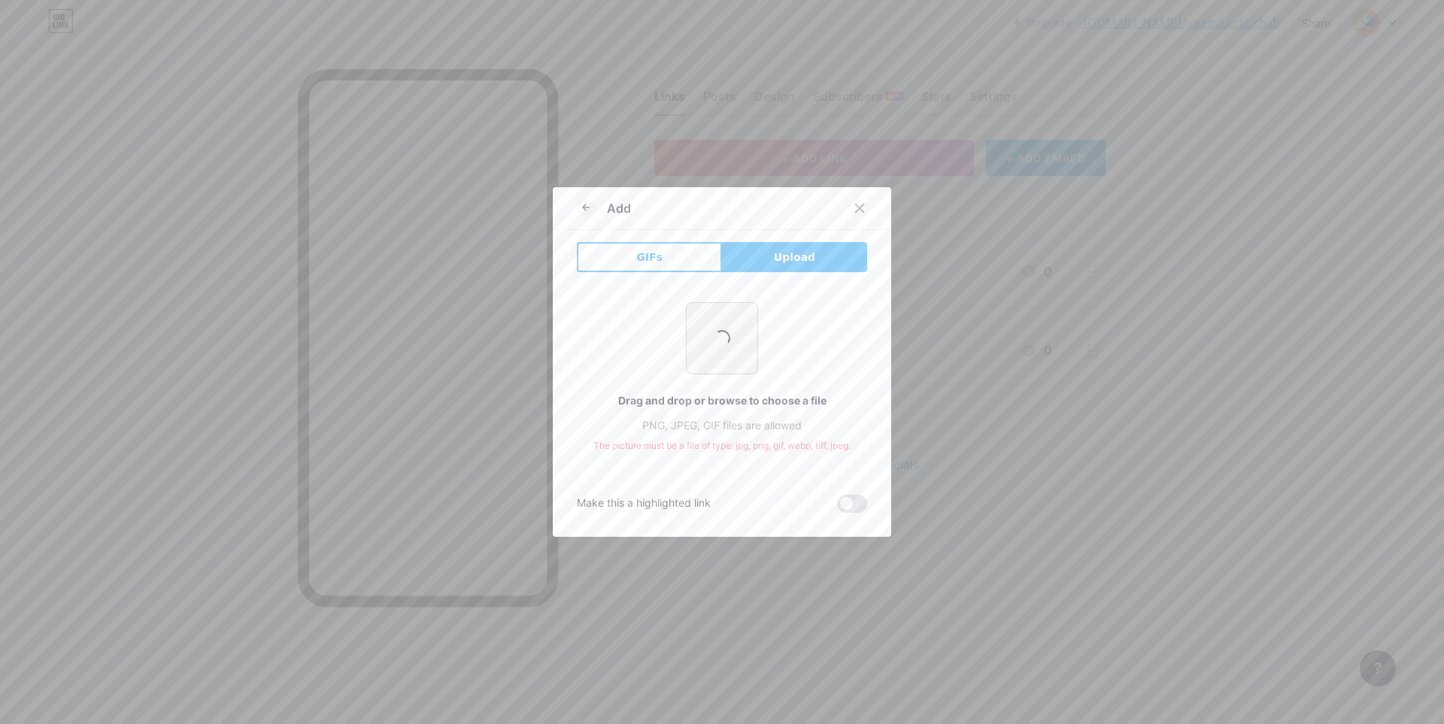
click at [743, 317] on input "file" at bounding box center [722, 338] width 71 height 71
type input "C:\fakepath\hah.PNG"
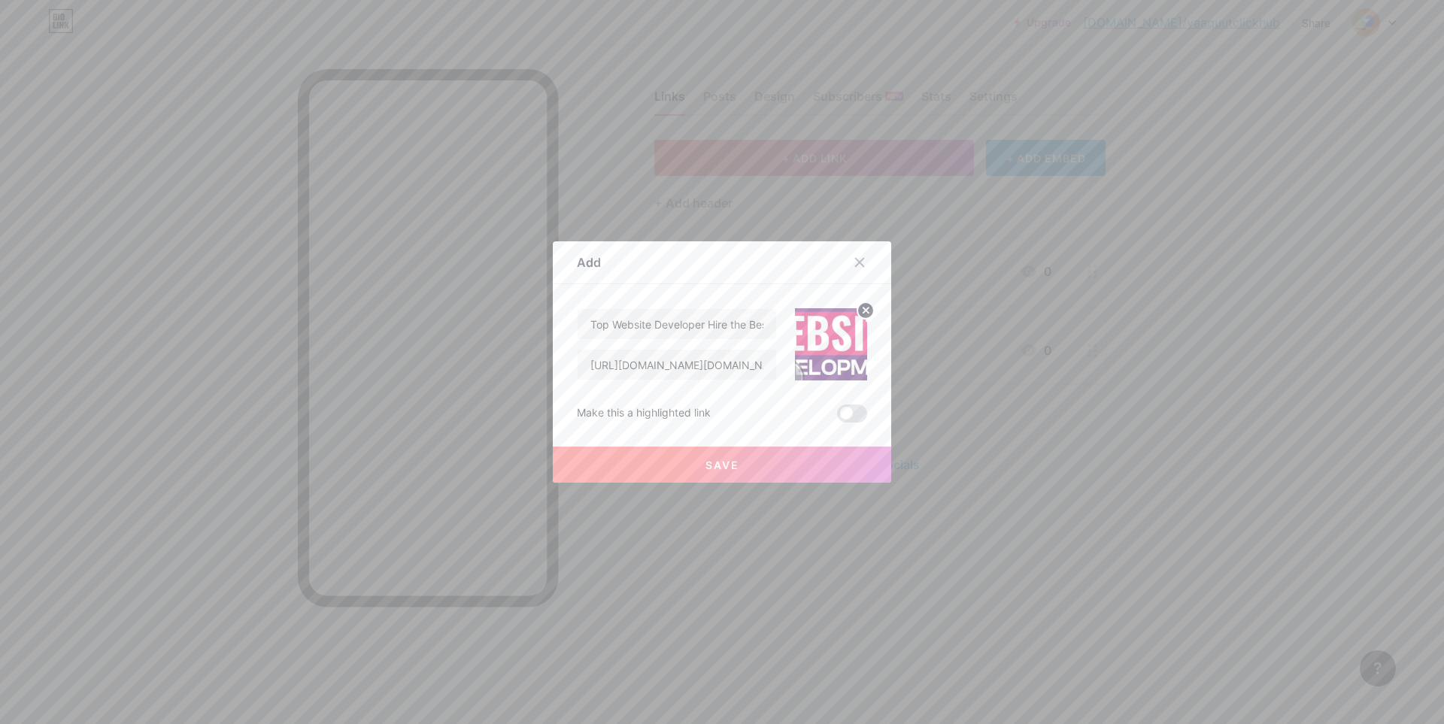
click at [765, 468] on button "Save" at bounding box center [722, 465] width 338 height 36
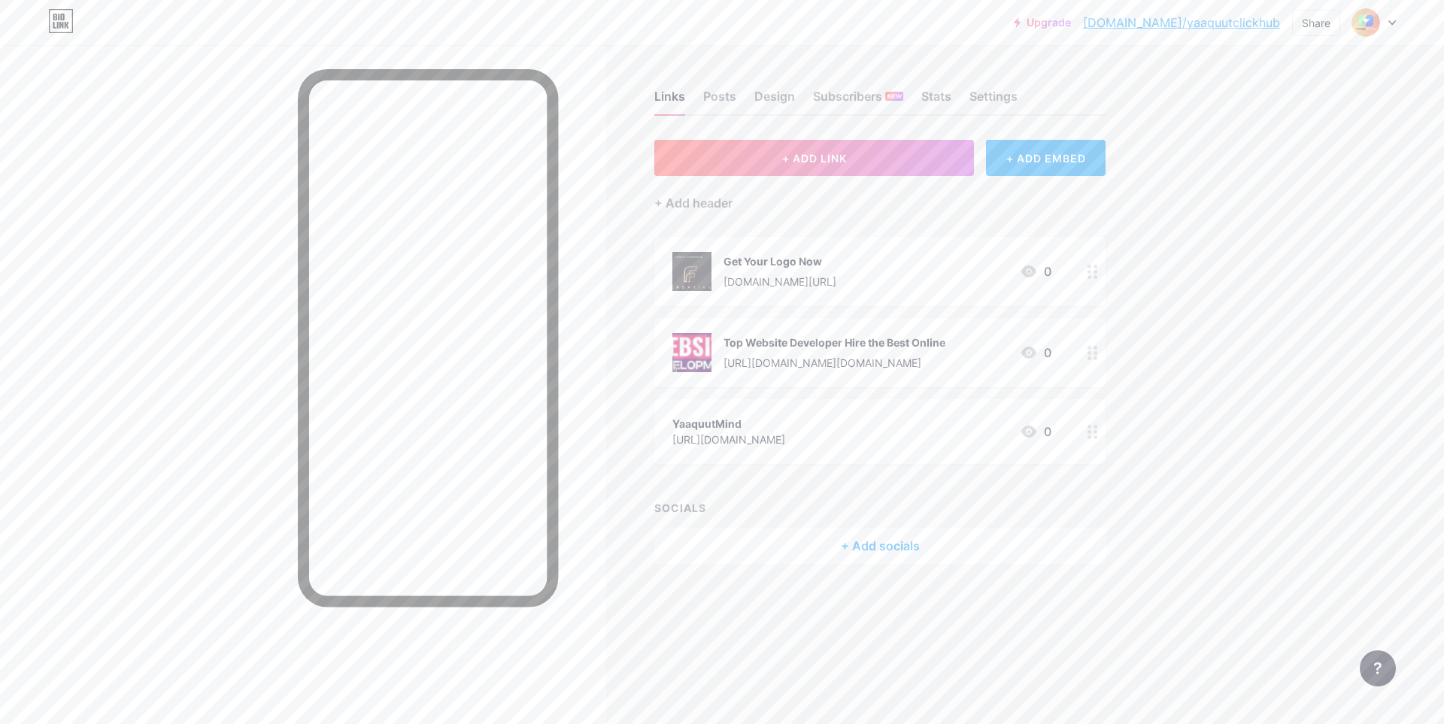
click at [785, 439] on div "[URL][DOMAIN_NAME]" at bounding box center [728, 440] width 113 height 16
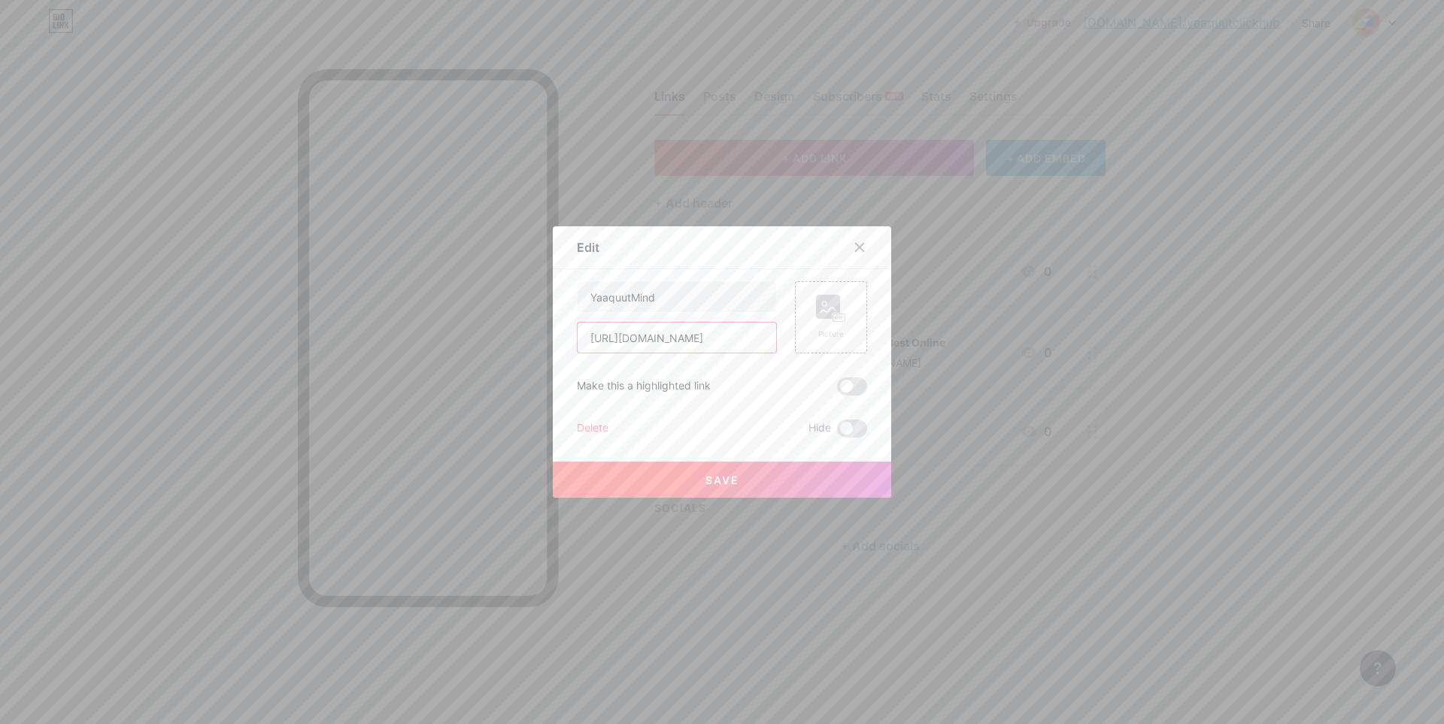
click at [762, 335] on input "[URL][DOMAIN_NAME]" at bounding box center [677, 338] width 199 height 30
drag, startPoint x: 576, startPoint y: 334, endPoint x: 780, endPoint y: 345, distance: 204.1
click at [780, 345] on div "YaaquutMind [URL][DOMAIN_NAME] Picture" at bounding box center [722, 317] width 290 height 72
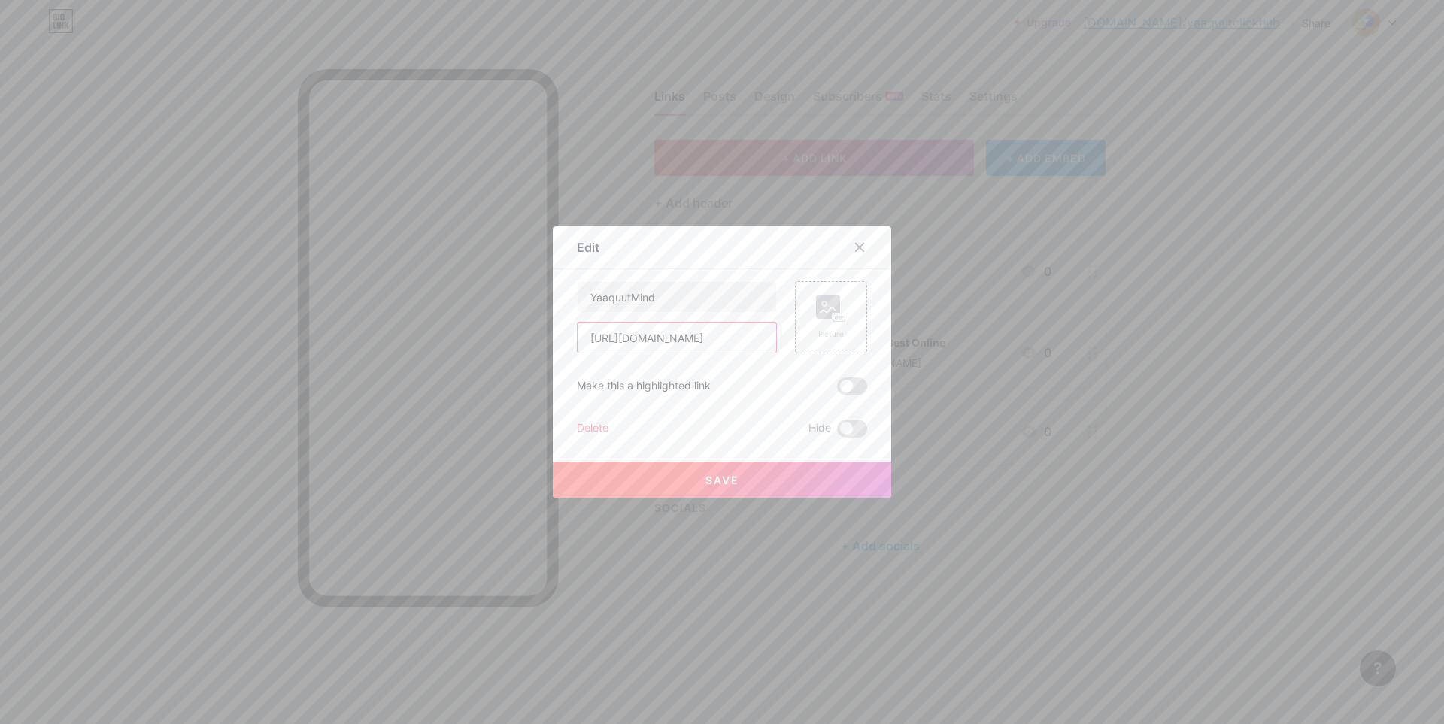
paste input "[DOMAIN_NAME][URL]"
type input "[URL][DOMAIN_NAME]"
click at [687, 297] on input "YaaquutMind" at bounding box center [677, 297] width 199 height 30
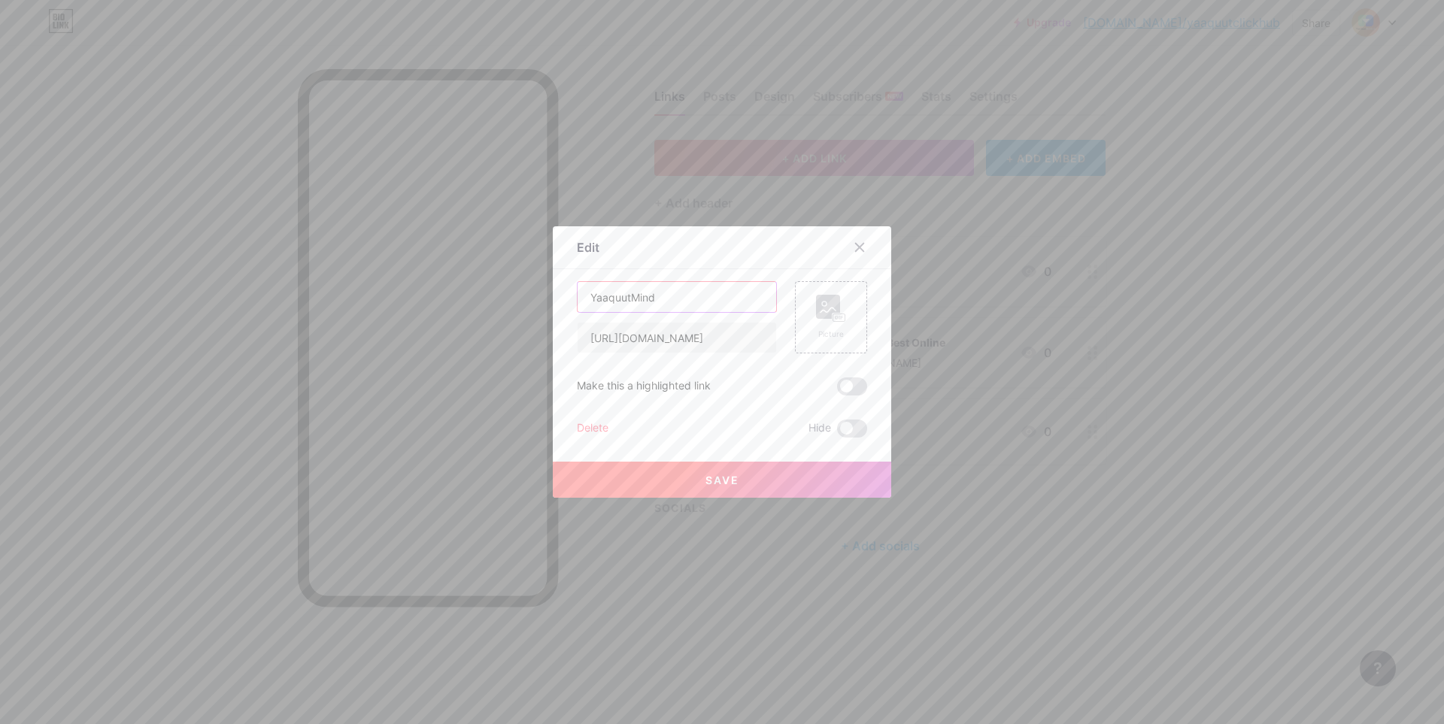
drag, startPoint x: 662, startPoint y: 309, endPoint x: 540, endPoint y: 284, distance: 124.3
click at [540, 284] on div "Edit Content YouTube Play YouTube video without leaving your page. ADD Vimeo Pl…" at bounding box center [722, 362] width 1444 height 724
paste input "ClickHub"
type input "Yaaquut ClickHub"
click at [750, 479] on button "Save" at bounding box center [722, 480] width 338 height 36
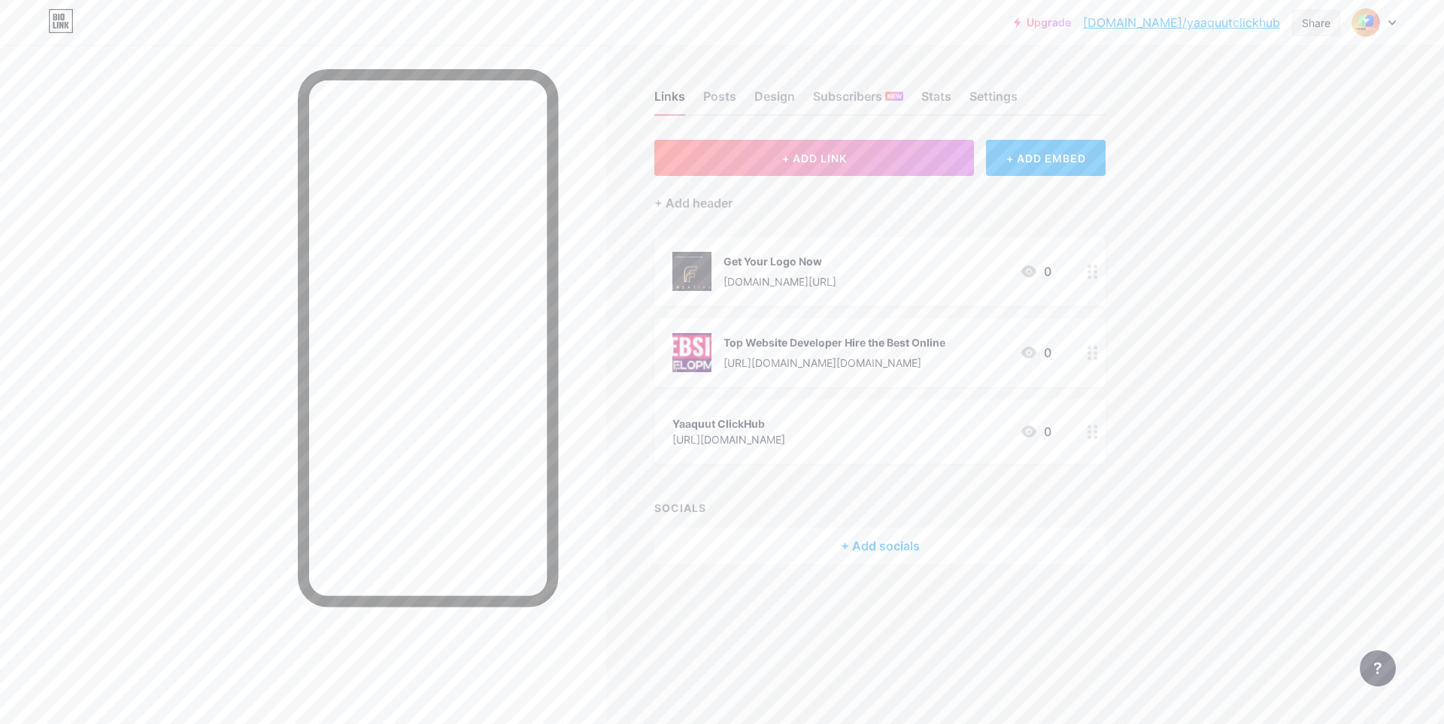
click at [1312, 26] on div "Share" at bounding box center [1316, 23] width 29 height 16
click at [1190, 78] on div "Copy link" at bounding box center [1191, 77] width 56 height 18
click at [625, 247] on div "Links Posts Design Subscribers NEW Stats Settings + ADD LINK + ADD EMBED + Add …" at bounding box center [584, 342] width 1169 height 594
click at [820, 218] on div "+ ADD LINK + ADD EMBED + Add header Get Your Logo Now [DOMAIN_NAME][URL] 0 Top …" at bounding box center [879, 352] width 451 height 424
click at [590, 560] on div at bounding box center [303, 407] width 606 height 724
